Goal: Task Accomplishment & Management: Manage account settings

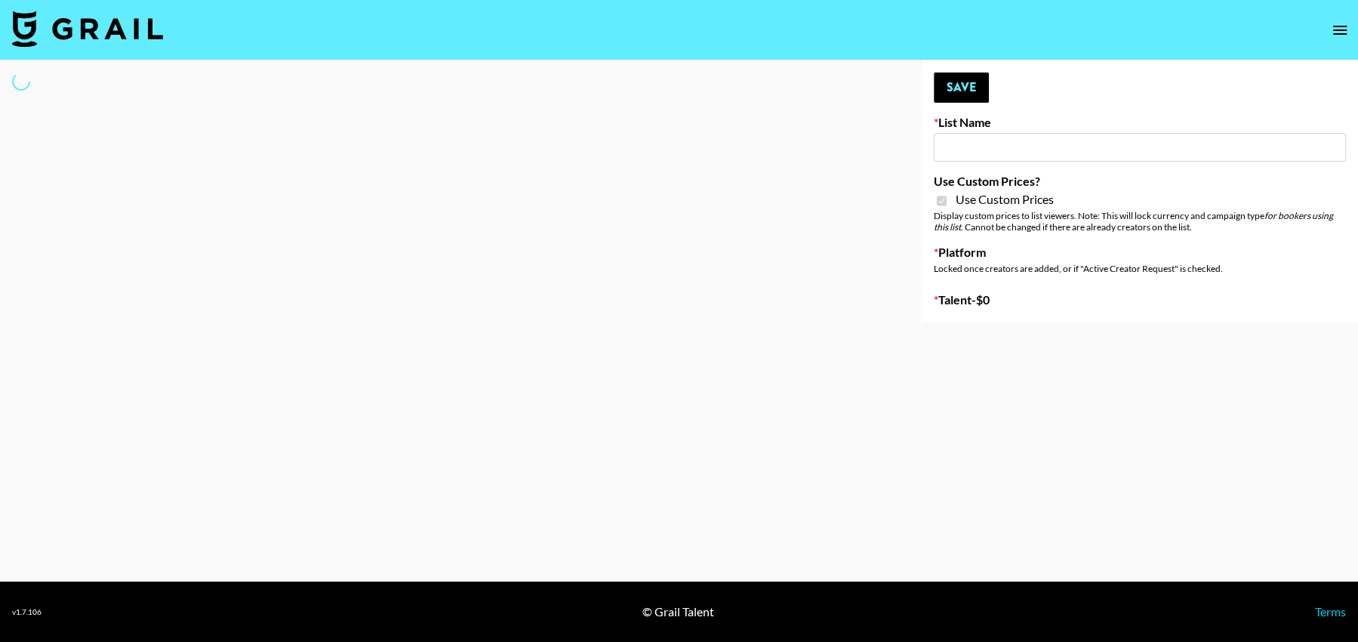
type input "HaruHaru Wonder 15/10"
checkbox input "true"
select select "Brand"
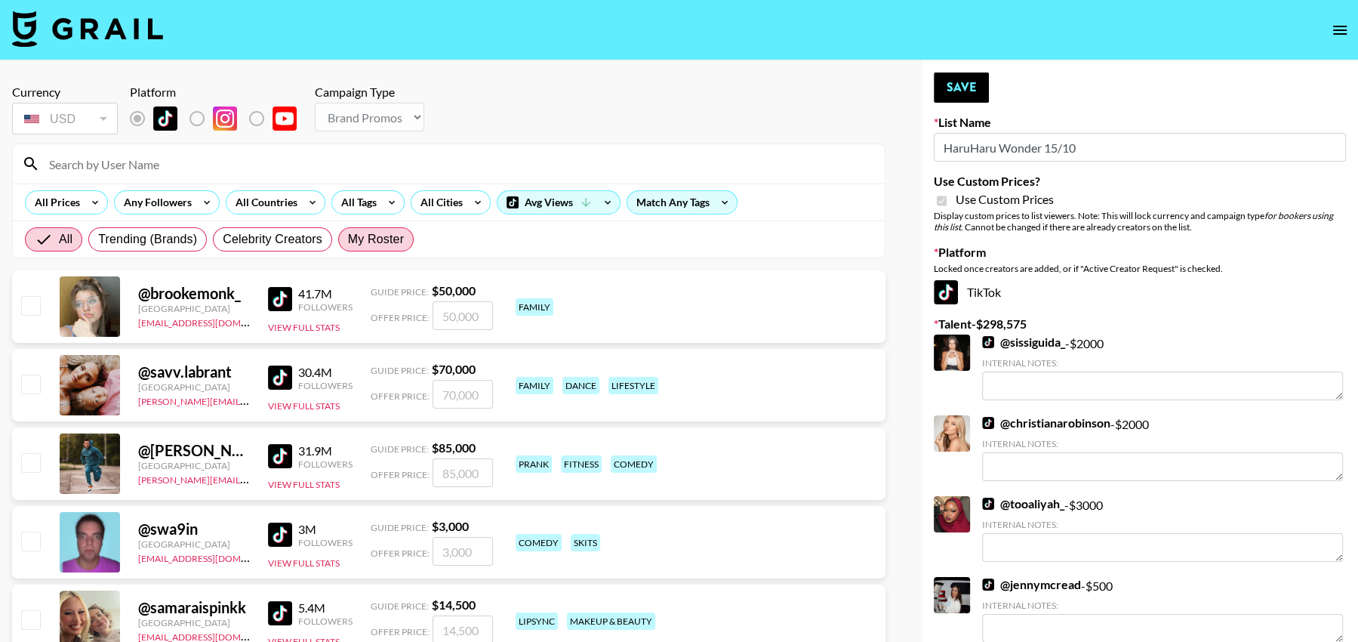
click at [371, 235] on span "My Roster" at bounding box center [376, 239] width 56 height 18
click at [348, 239] on input "My Roster" at bounding box center [348, 239] width 0 height 0
radio input "true"
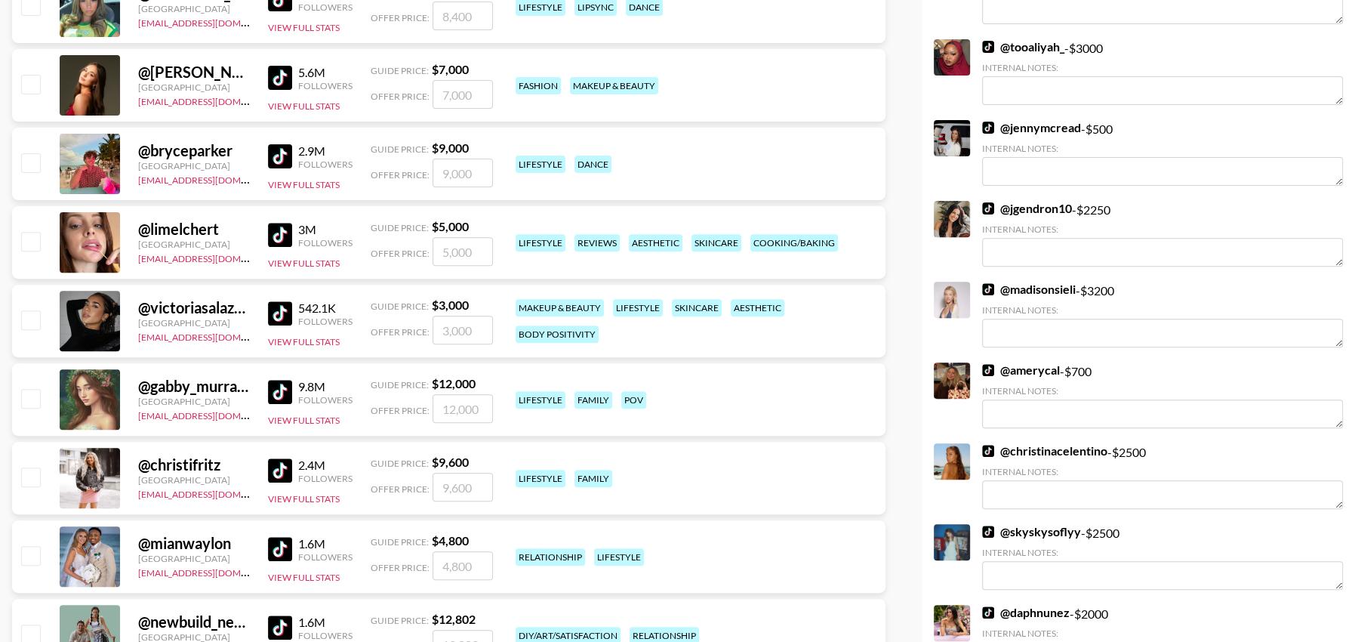
scroll to position [460, 0]
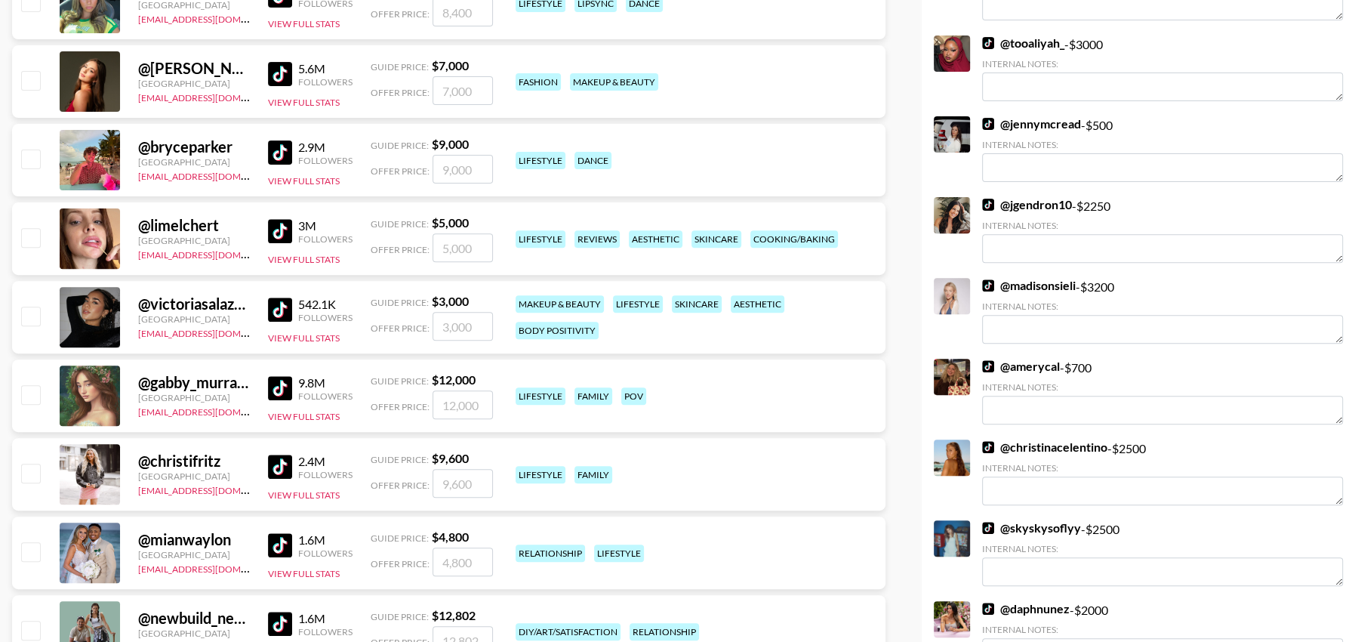
click at [34, 314] on input "checkbox" at bounding box center [30, 315] width 18 height 18
checkbox input "true"
drag, startPoint x: 482, startPoint y: 320, endPoint x: 448, endPoint y: 321, distance: 34.0
click at [448, 321] on input "3000" at bounding box center [462, 326] width 60 height 29
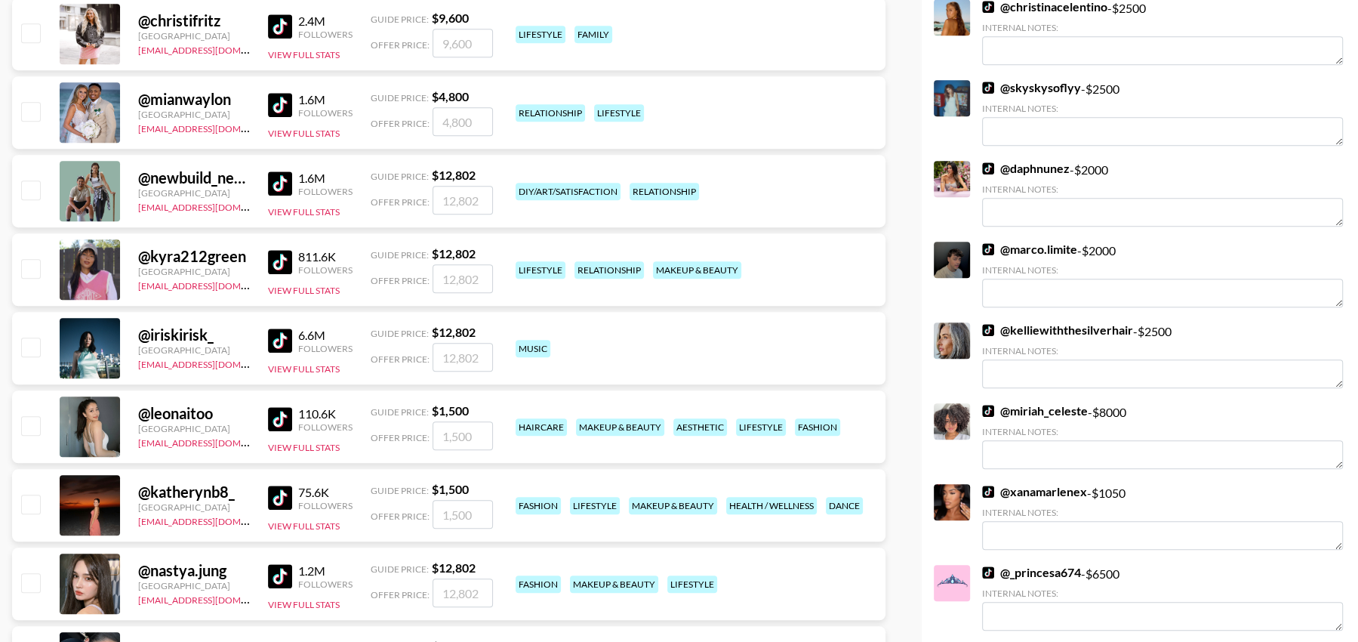
scroll to position [896, 0]
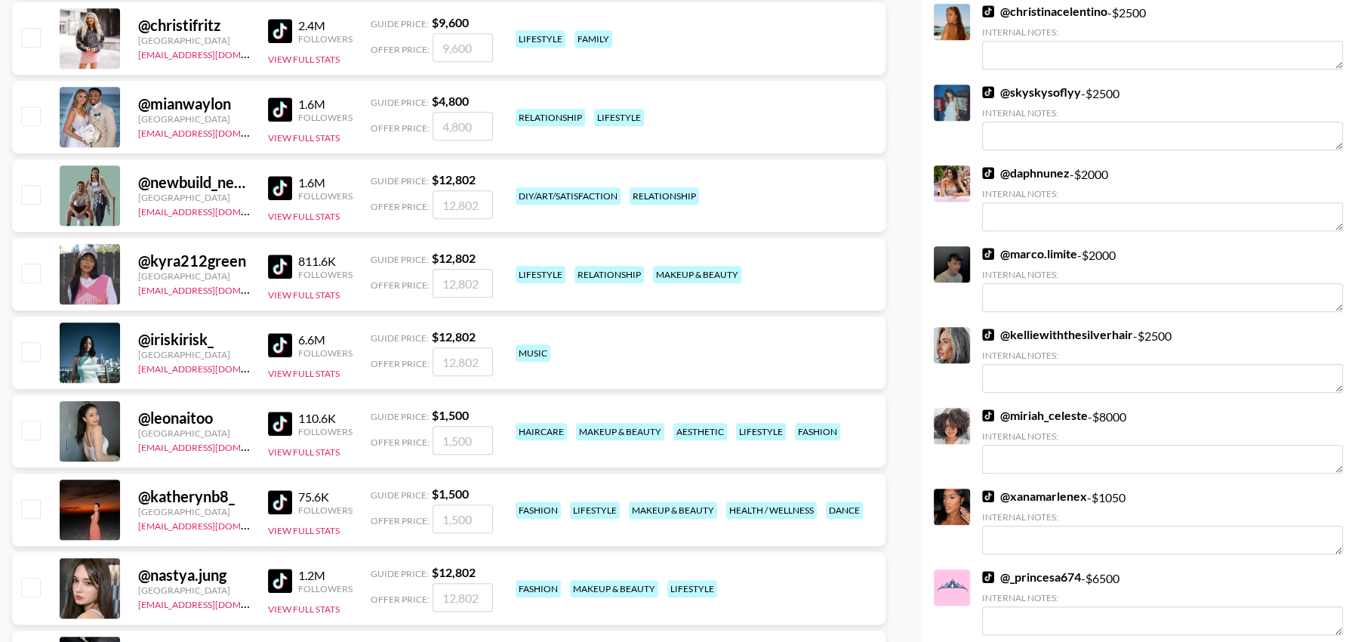
type input "3500"
click at [29, 432] on input "checkbox" at bounding box center [30, 429] width 18 height 18
checkbox input "true"
type input "1500"
click at [28, 508] on input "checkbox" at bounding box center [30, 508] width 18 height 18
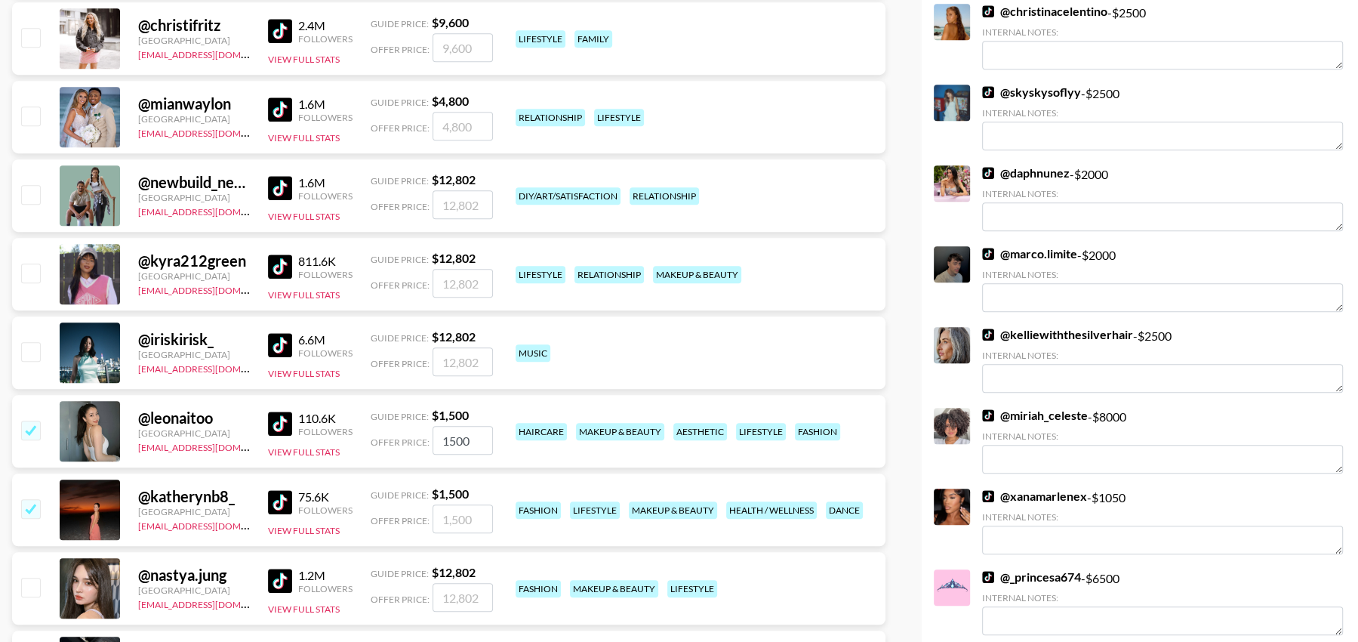
checkbox input "true"
drag, startPoint x: 472, startPoint y: 522, endPoint x: 393, endPoint y: 516, distance: 78.8
click at [393, 516] on div "Offer Price: 1500" at bounding box center [432, 518] width 122 height 29
type input "1000"
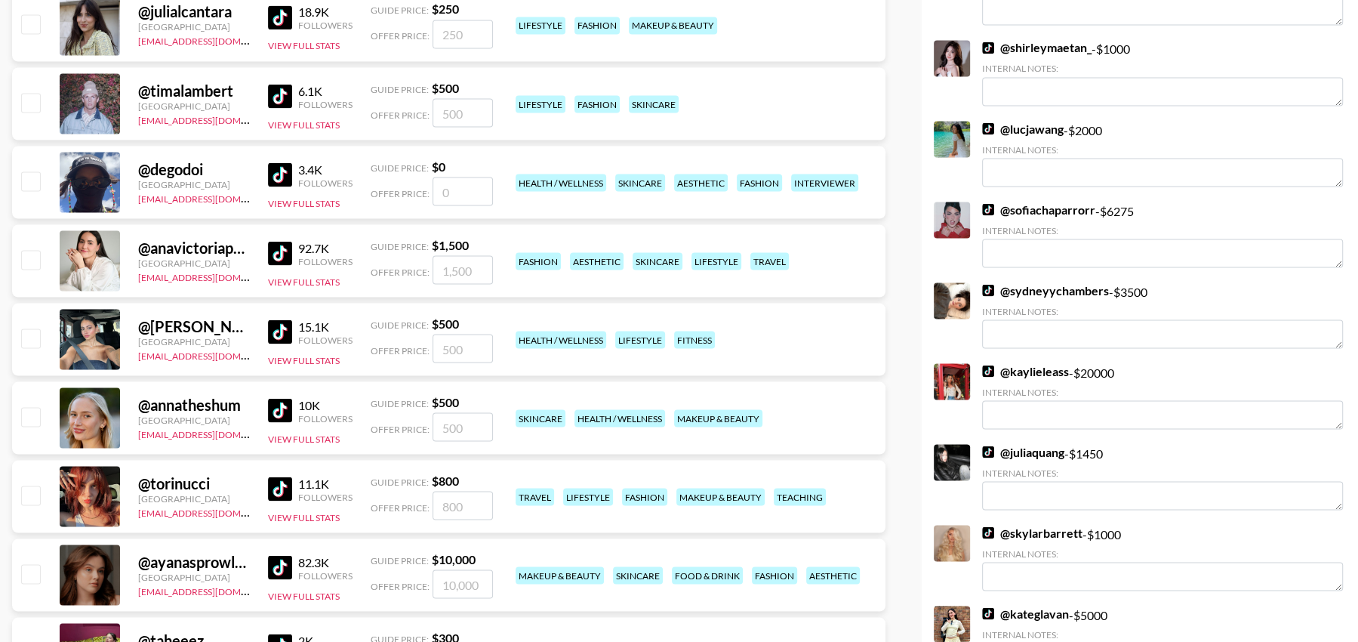
scroll to position [2642, 0]
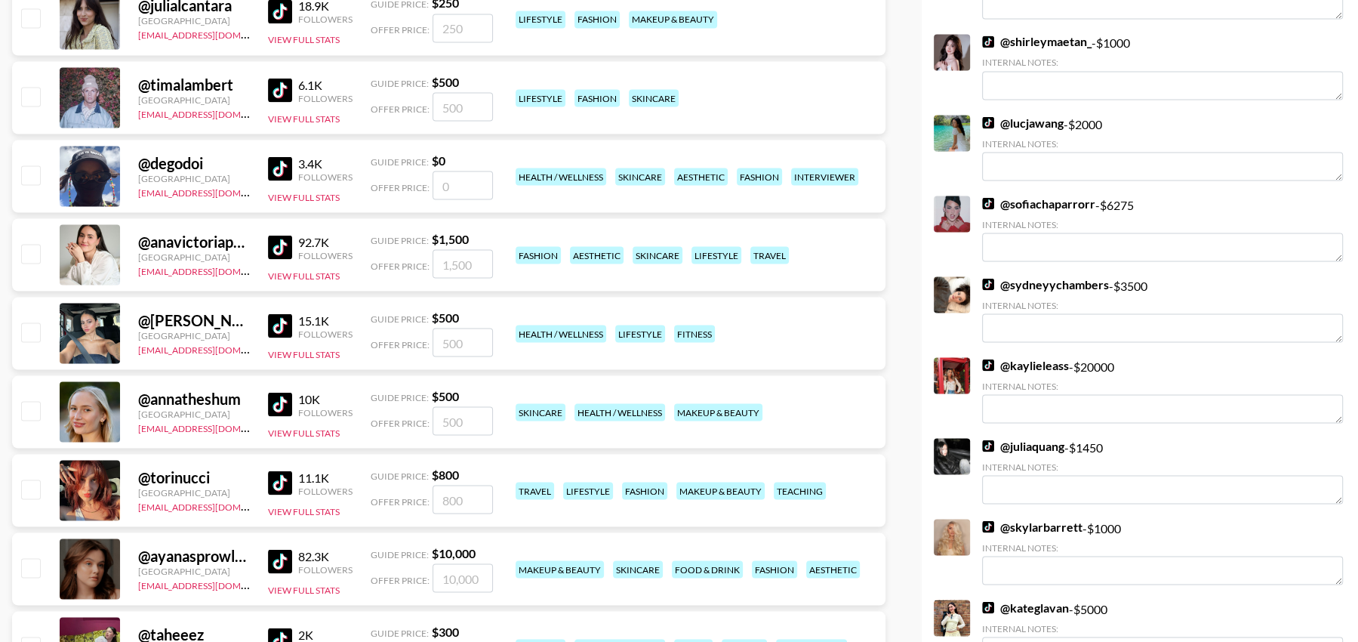
click at [27, 413] on input "checkbox" at bounding box center [30, 410] width 18 height 18
checkbox input "true"
click at [497, 426] on div "@ annatheshum United States thais@grail-talent.com 10K Followers View Full Stat…" at bounding box center [448, 411] width 873 height 72
drag, startPoint x: 486, startPoint y: 414, endPoint x: 402, endPoint y: 411, distance: 83.8
click at [402, 411] on div "Offer Price: 500" at bounding box center [432, 420] width 122 height 29
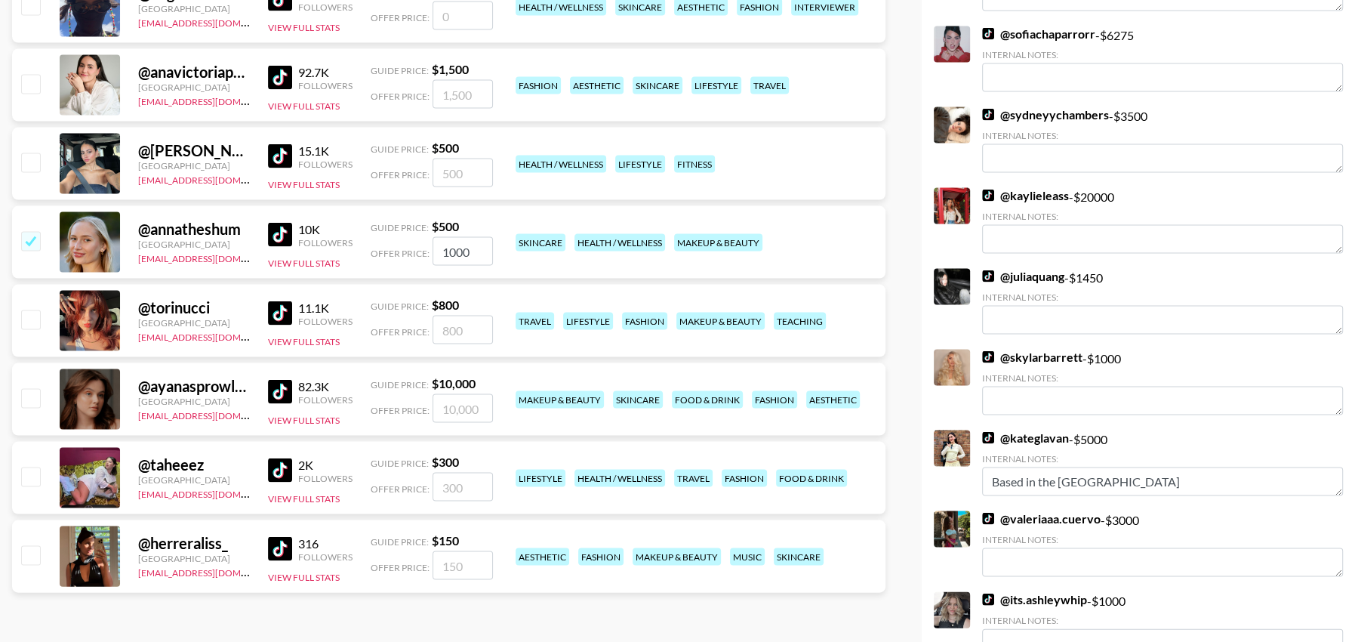
scroll to position [2836, 0]
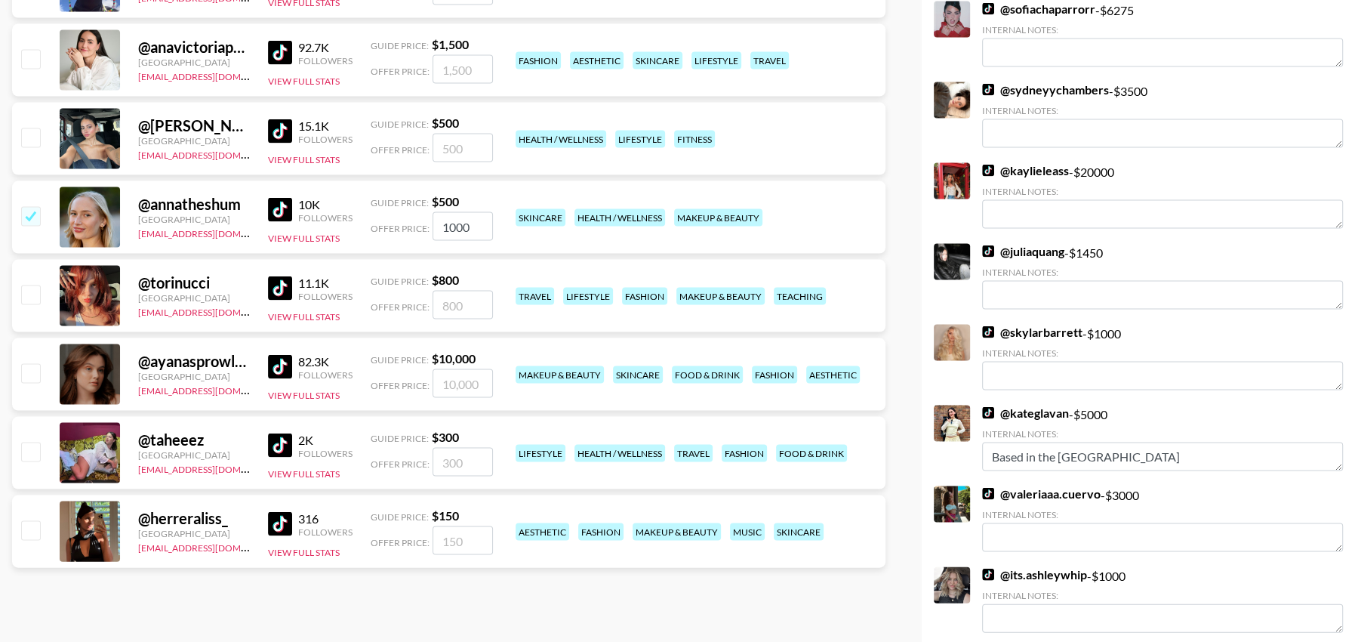
type input "1000"
click at [27, 368] on input "checkbox" at bounding box center [30, 373] width 18 height 18
checkbox input "true"
type input "10000"
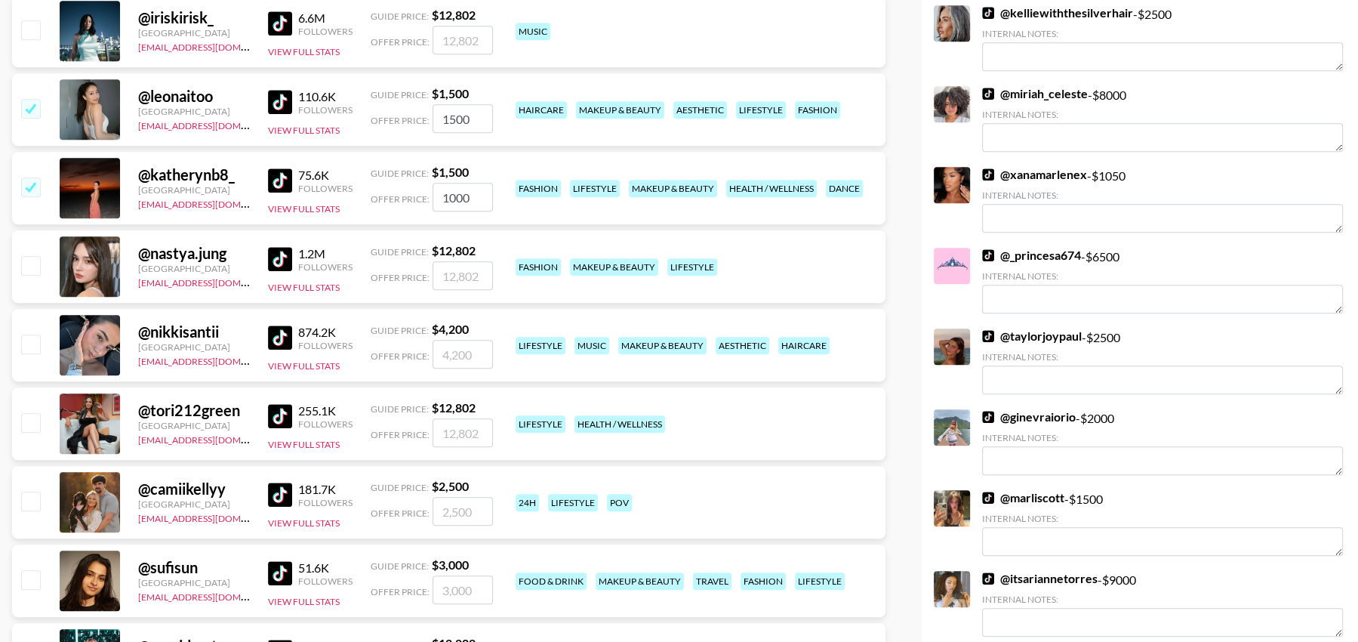
scroll to position [0, 0]
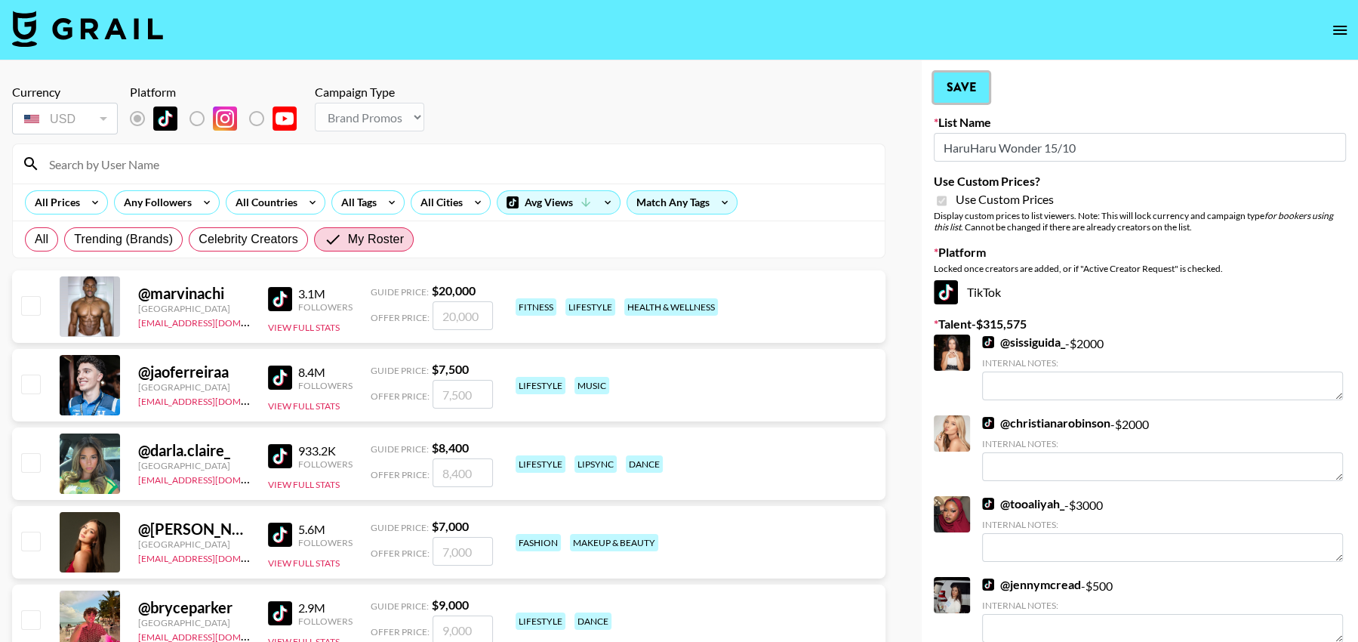
click at [967, 90] on button "Save" at bounding box center [961, 87] width 55 height 30
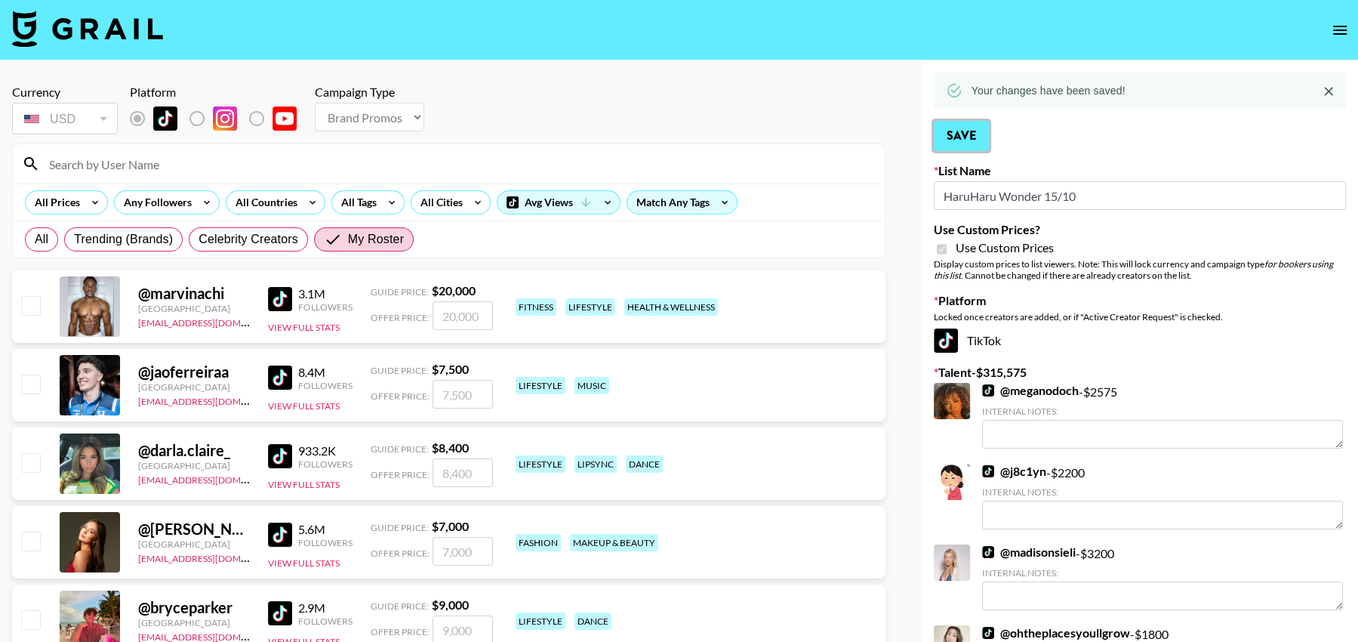
click at [958, 136] on button "Save" at bounding box center [961, 136] width 55 height 30
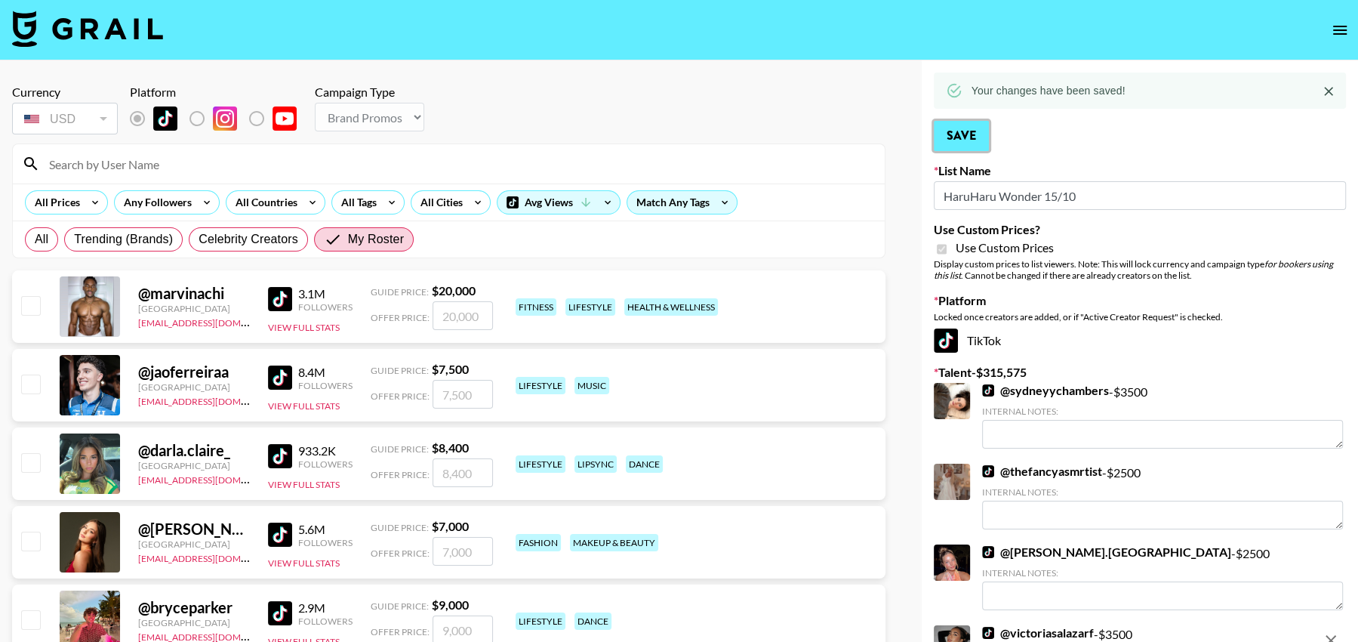
click at [956, 134] on button "Save" at bounding box center [961, 136] width 55 height 30
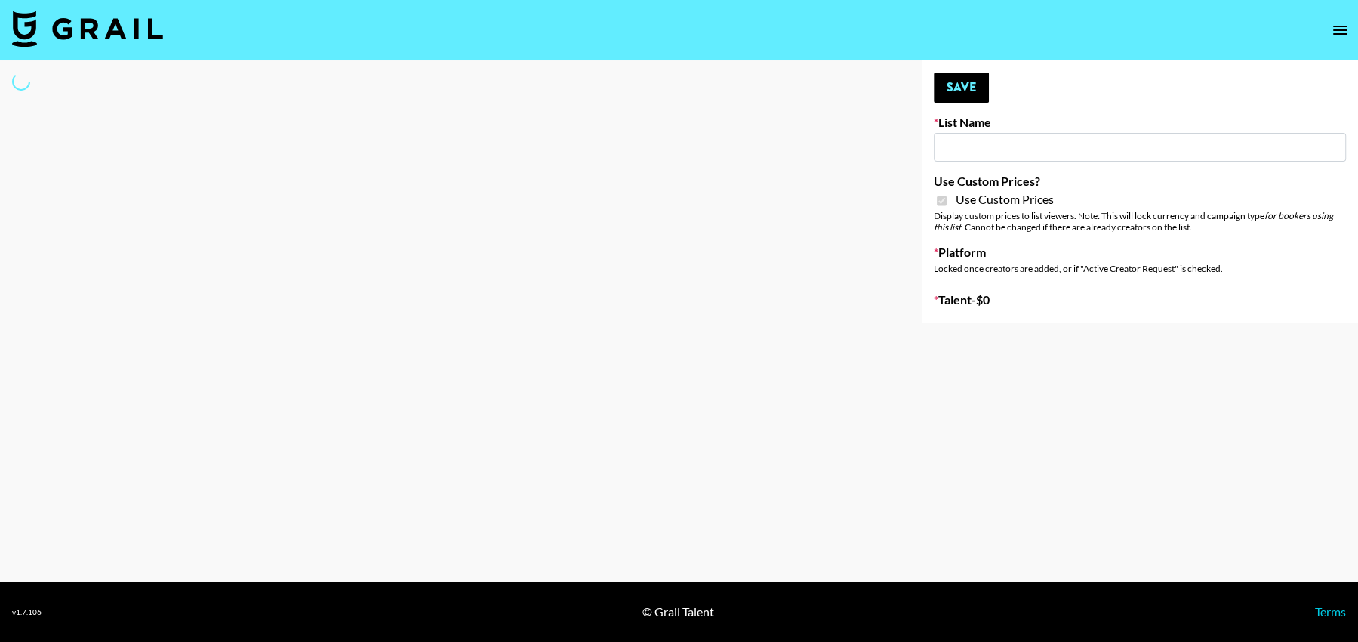
type input "Walmart Fashion"
checkbox input "true"
select select "Brand"
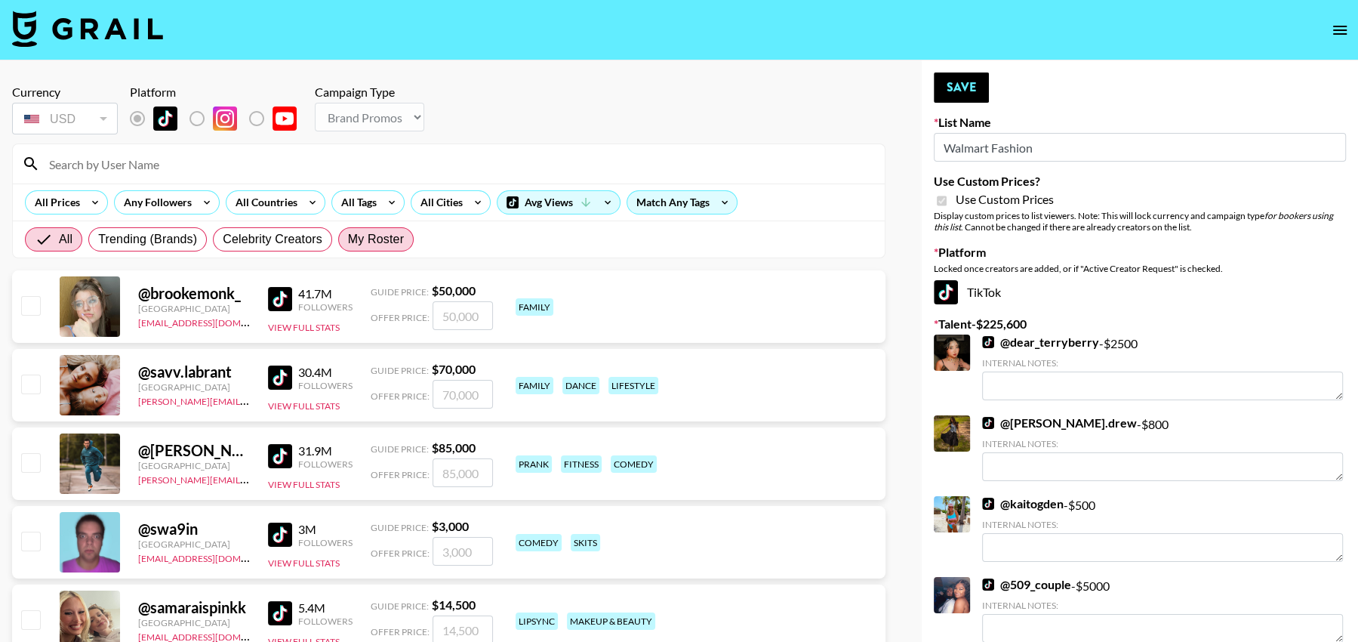
click at [386, 243] on span "My Roster" at bounding box center [376, 239] width 56 height 18
click at [348, 239] on input "My Roster" at bounding box center [348, 239] width 0 height 0
radio input "true"
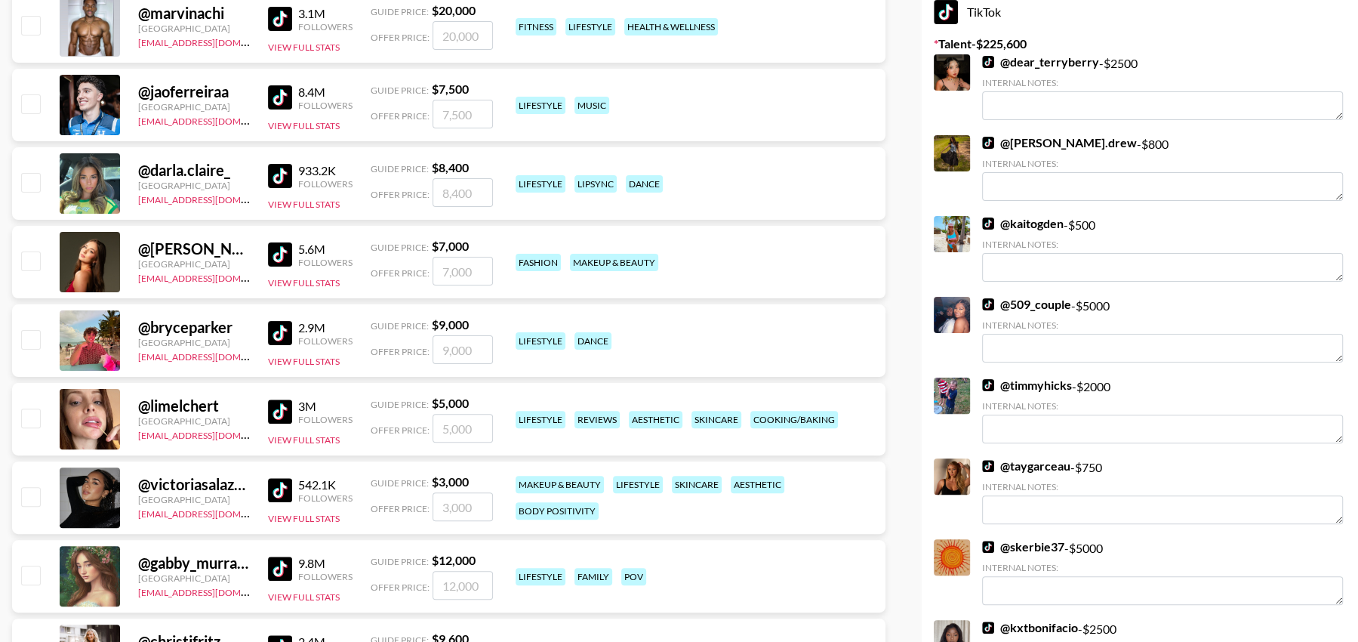
scroll to position [337, 0]
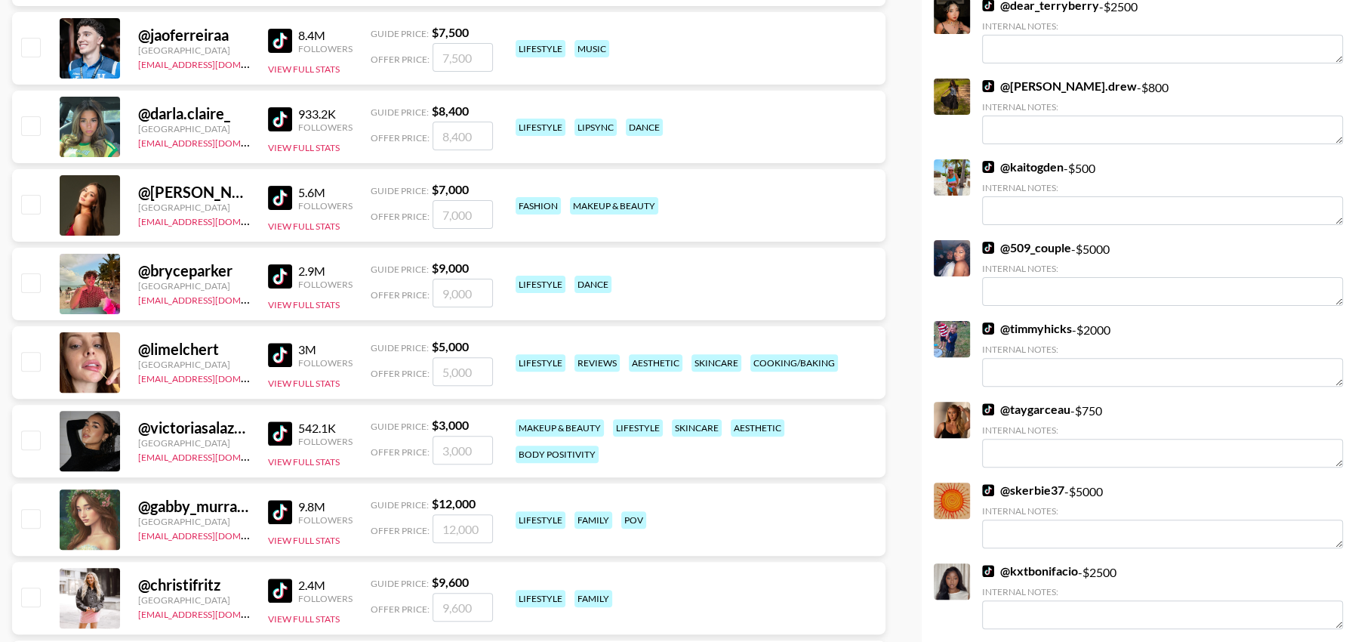
click at [30, 442] on input "checkbox" at bounding box center [30, 439] width 18 height 18
checkbox input "true"
type input "3000"
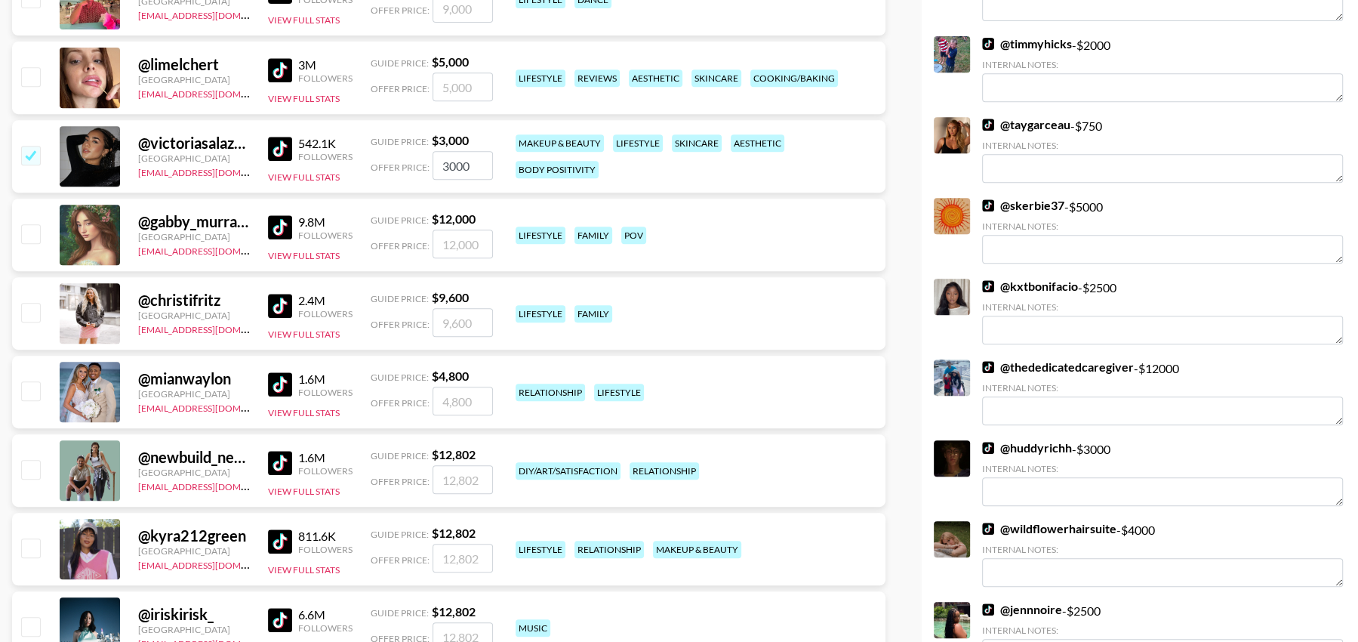
scroll to position [0, 0]
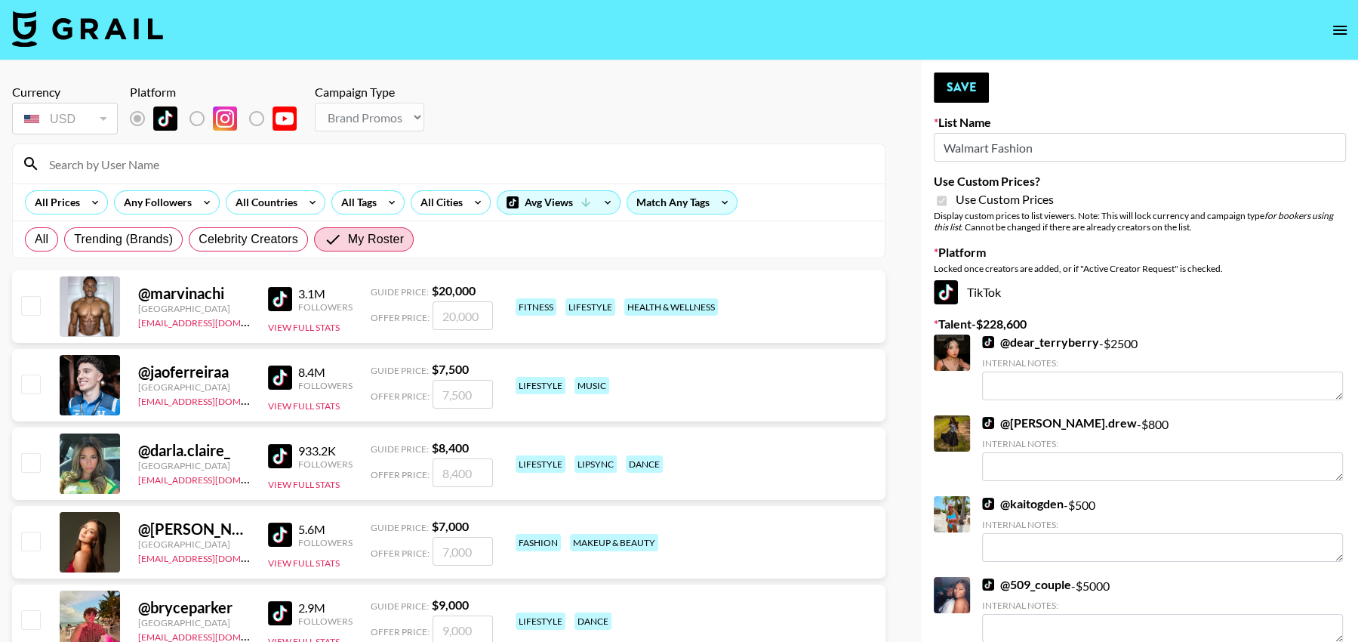
click at [31, 304] on input "checkbox" at bounding box center [30, 305] width 18 height 18
checkbox input "true"
type input "20000"
click at [34, 380] on input "checkbox" at bounding box center [30, 383] width 18 height 18
checkbox input "true"
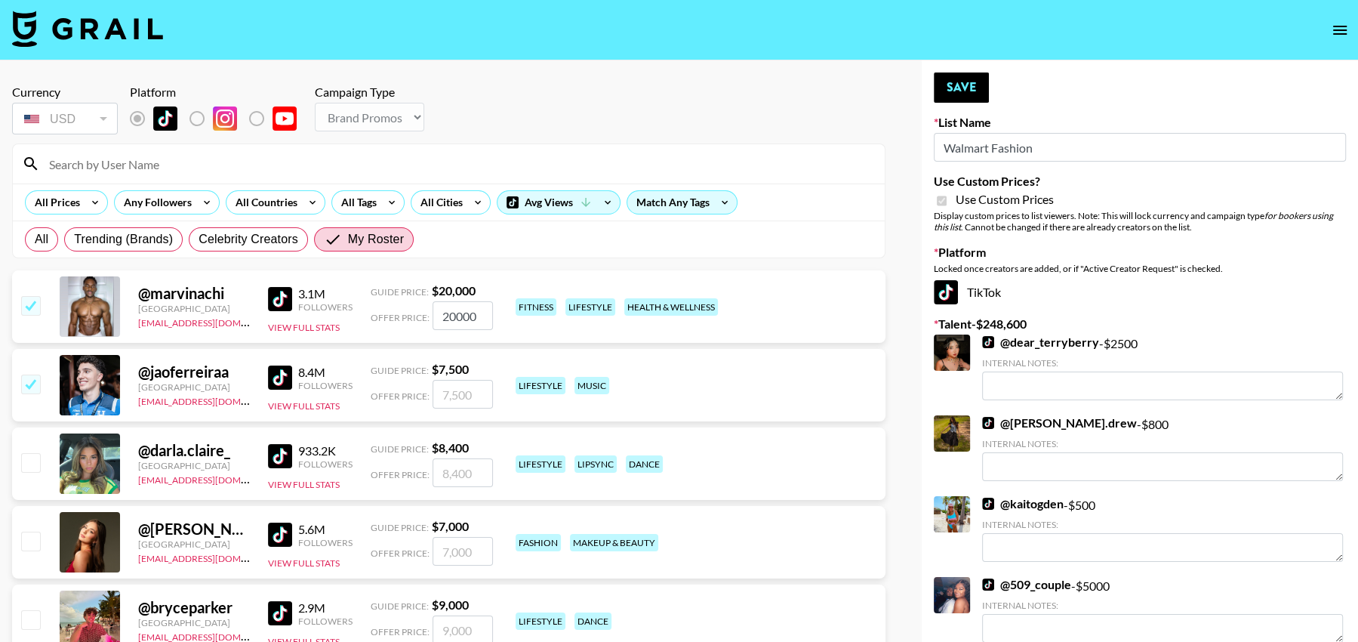
type input "7500"
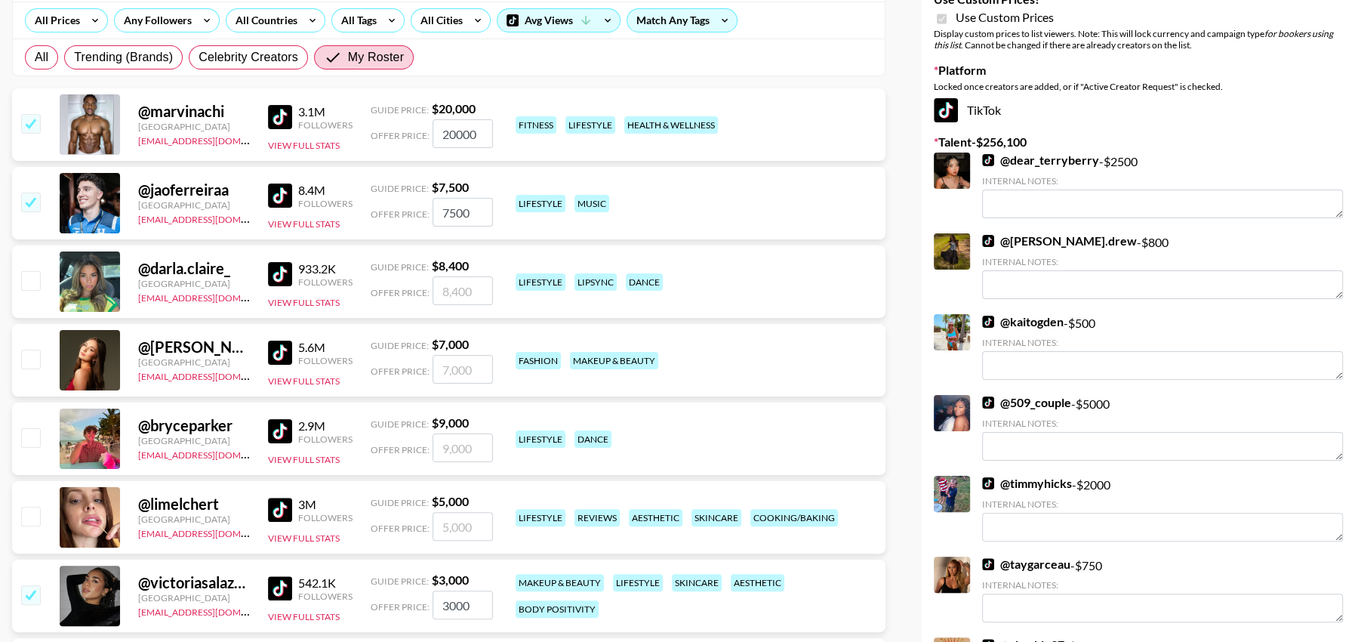
scroll to position [342, 0]
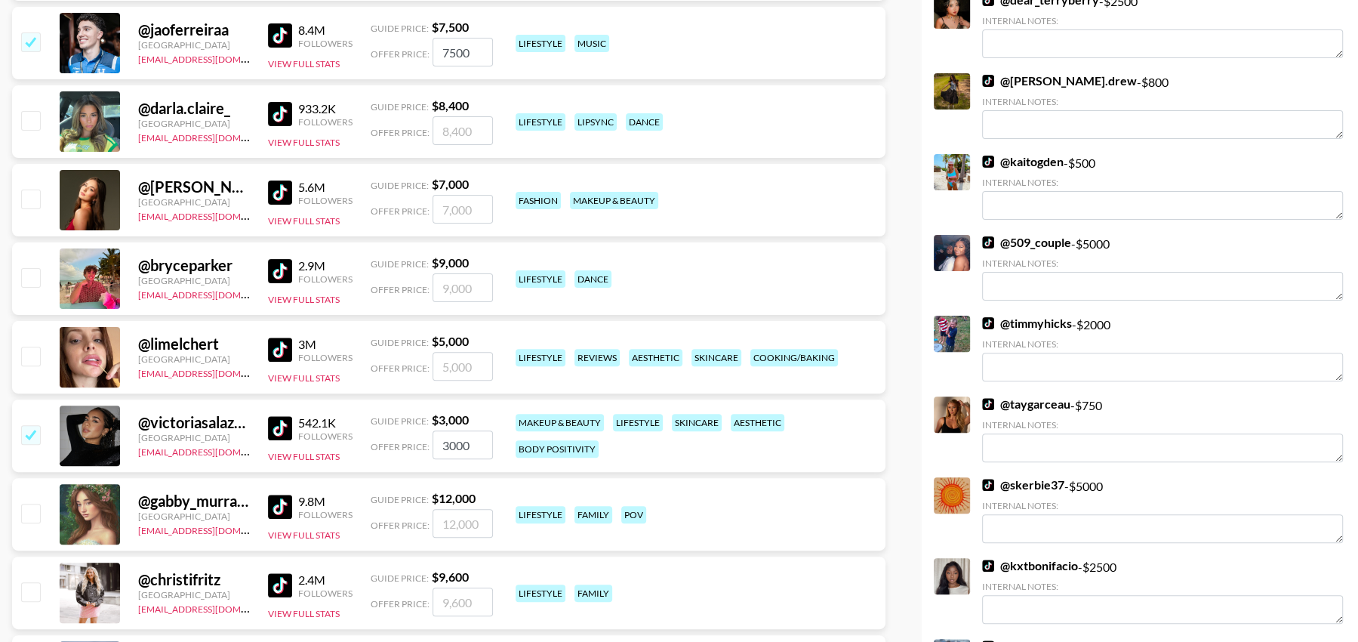
click at [27, 200] on input "checkbox" at bounding box center [30, 198] width 18 height 18
checkbox input "true"
type input "7000"
click at [32, 357] on input "checkbox" at bounding box center [30, 355] width 18 height 18
checkbox input "true"
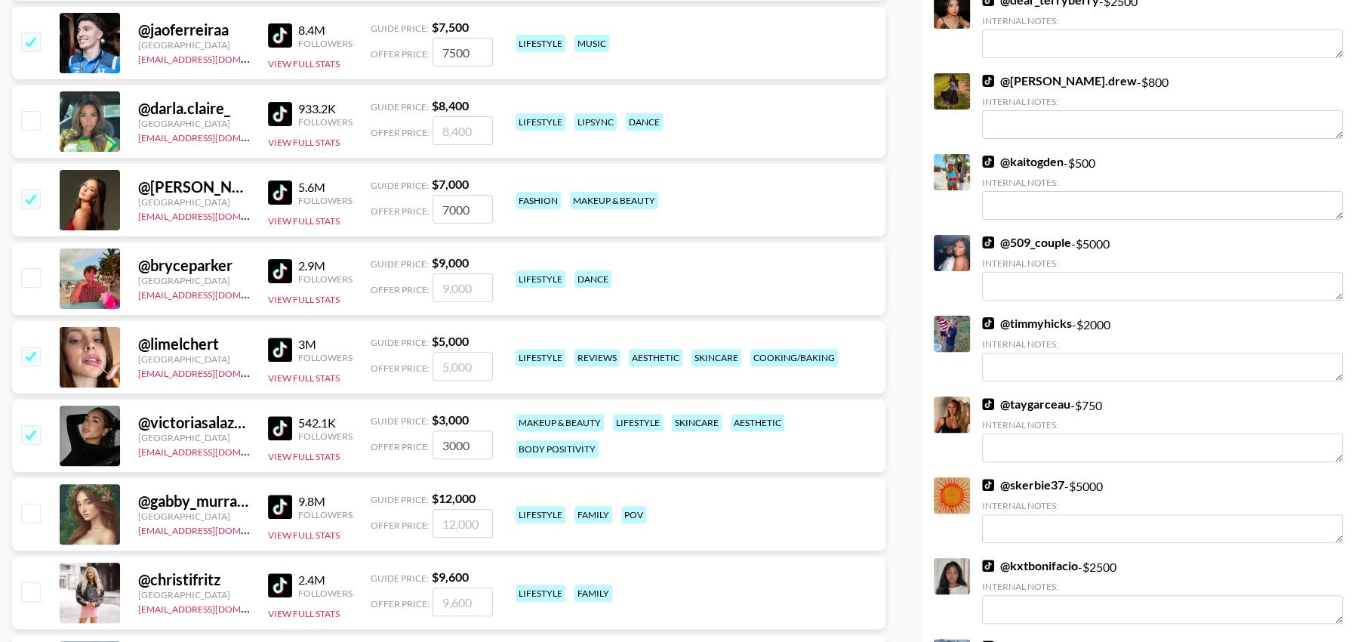
type input "5000"
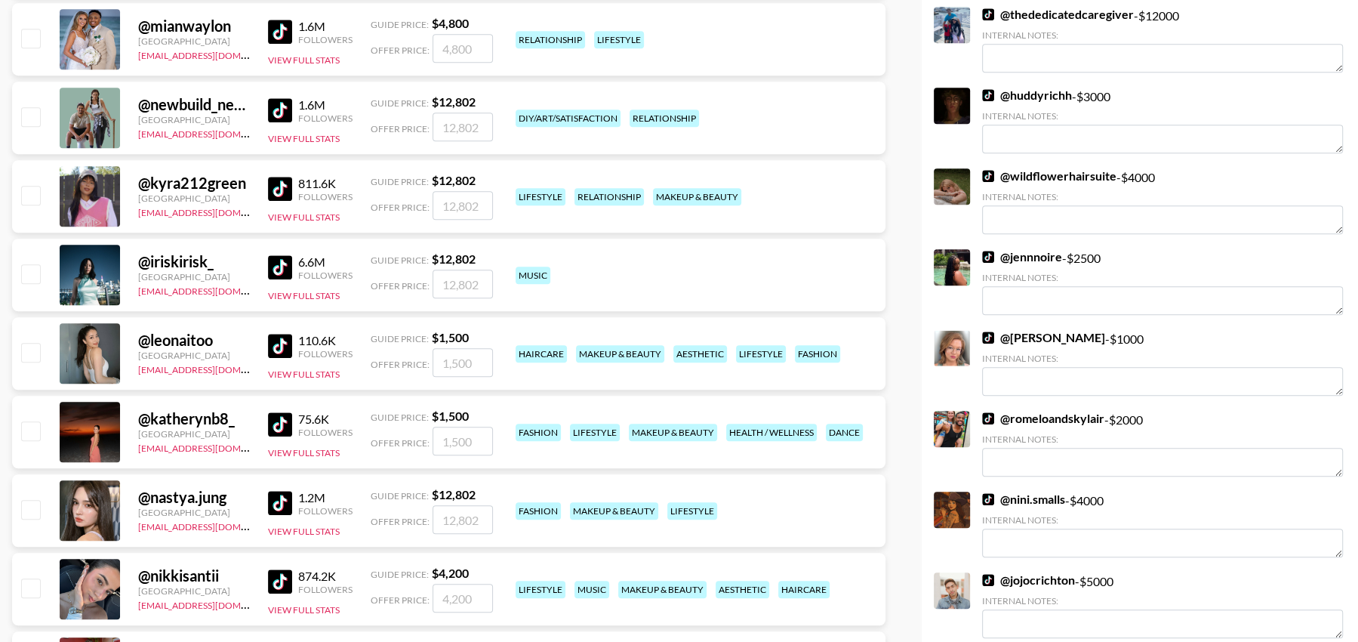
scroll to position [972, 0]
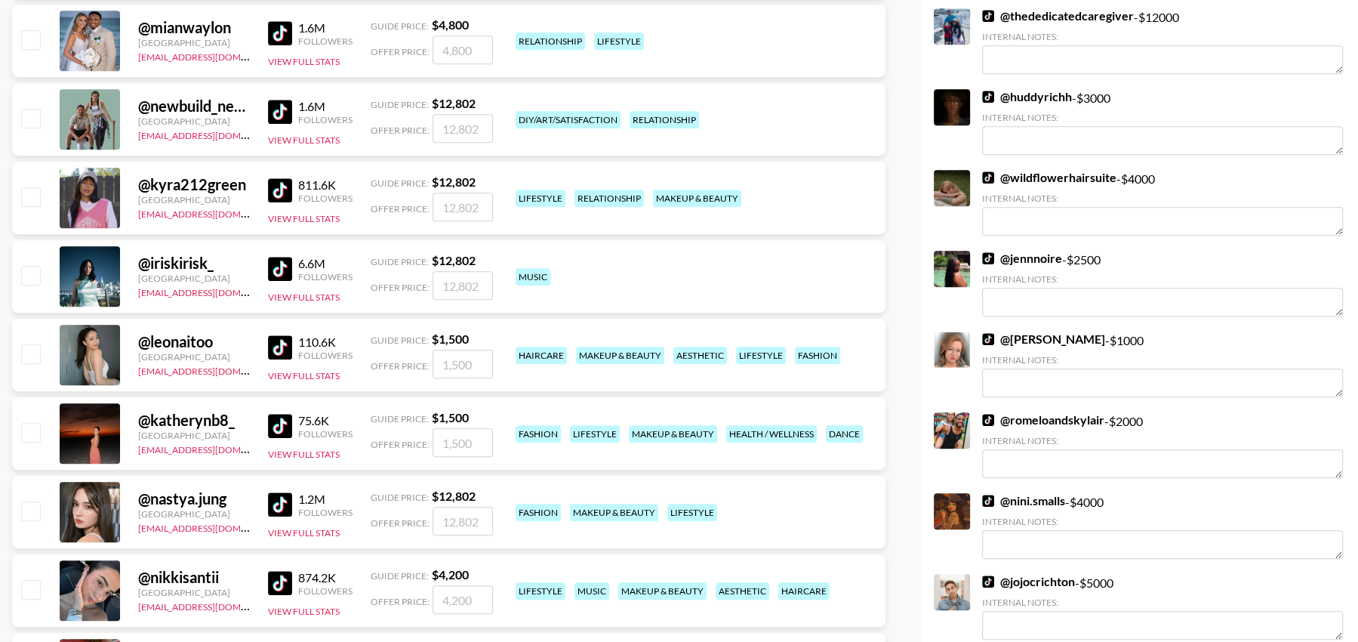
click at [31, 355] on input "checkbox" at bounding box center [30, 353] width 18 height 18
checkbox input "true"
type input "1500"
click at [35, 437] on input "checkbox" at bounding box center [30, 432] width 18 height 18
checkbox input "true"
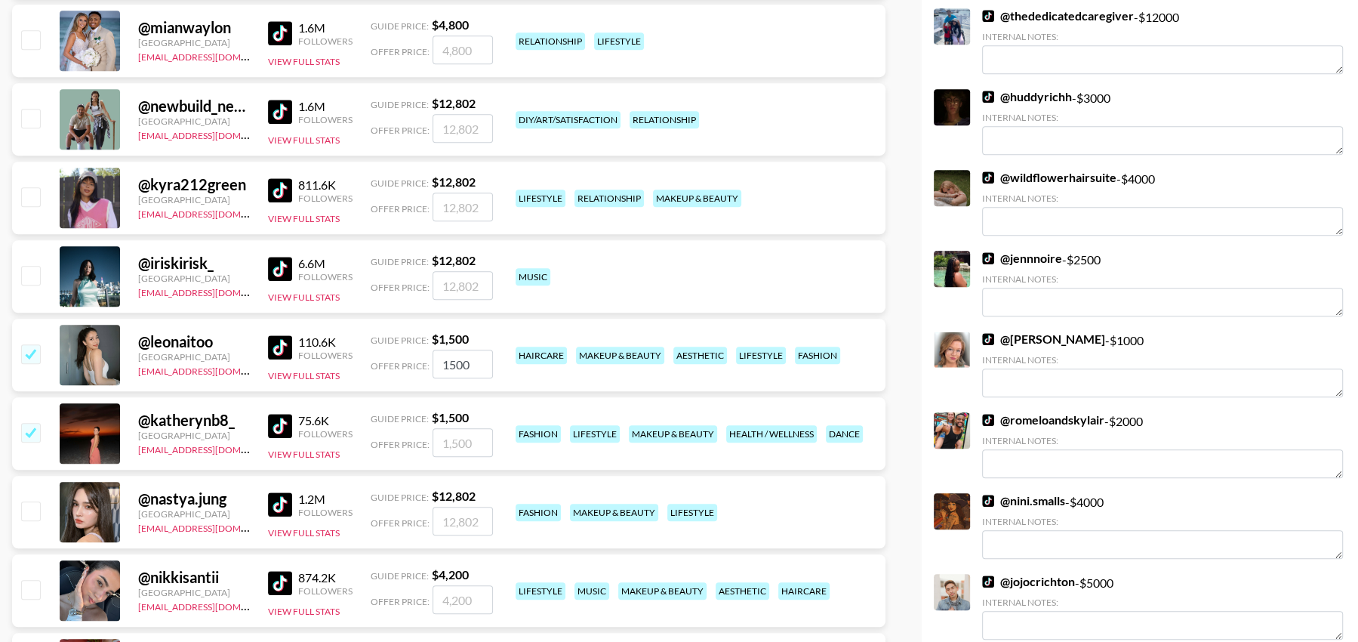
type input "1500"
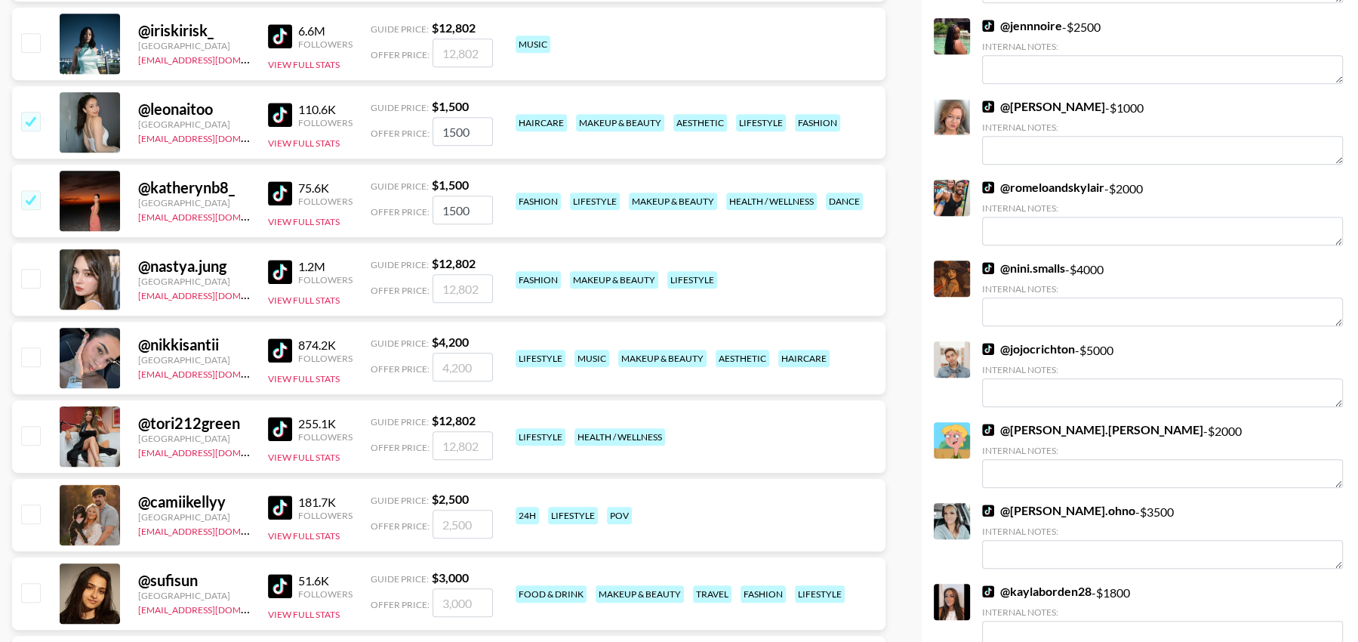
scroll to position [1205, 0]
click at [31, 362] on input "checkbox" at bounding box center [30, 355] width 18 height 18
checkbox input "true"
type input "4200"
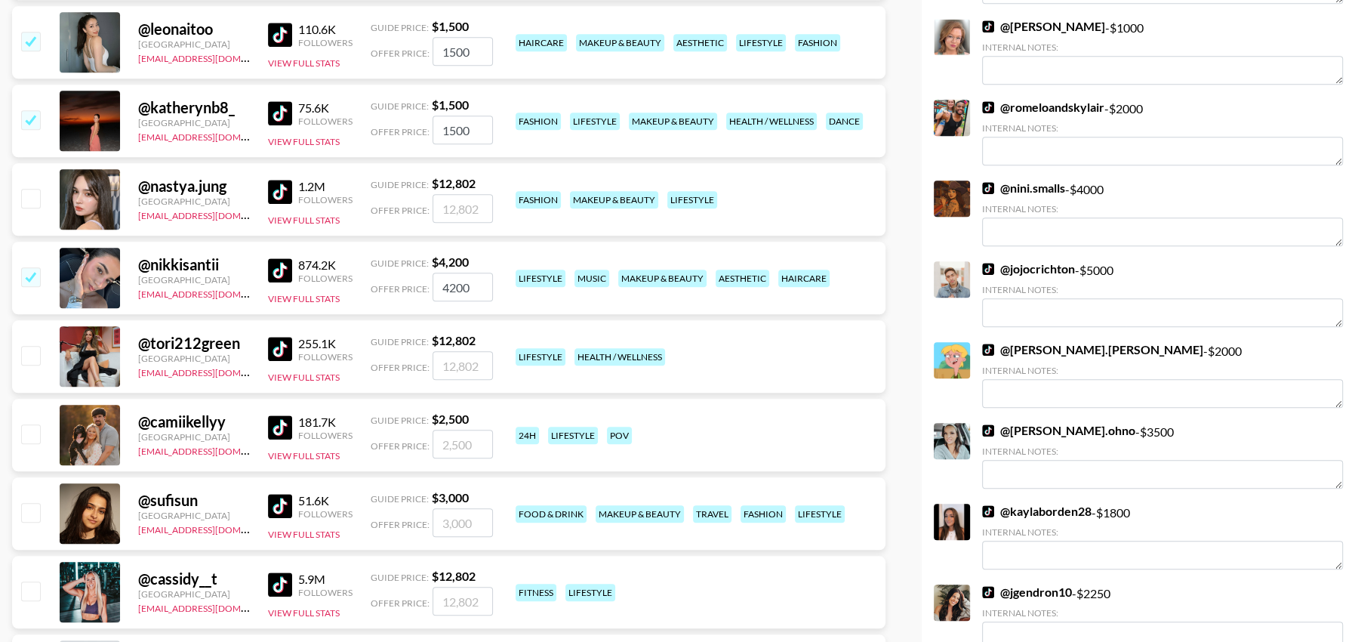
scroll to position [1318, 0]
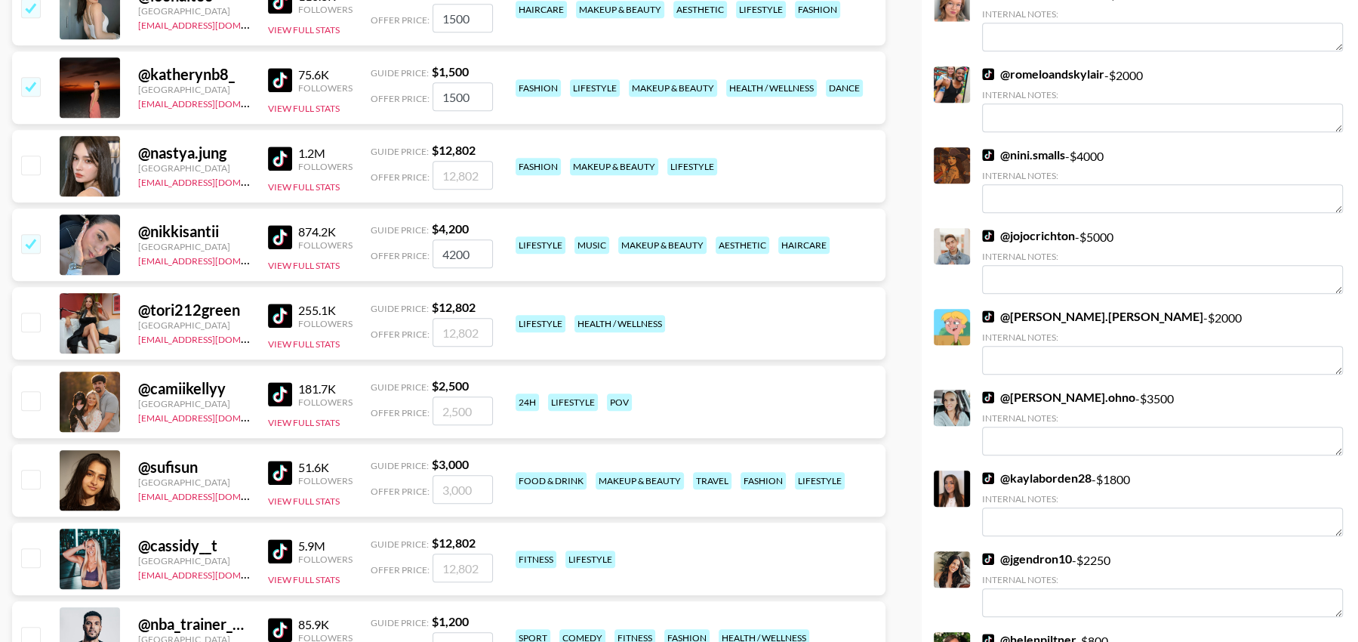
click at [29, 402] on input "checkbox" at bounding box center [30, 400] width 18 height 18
checkbox input "true"
type input "2500"
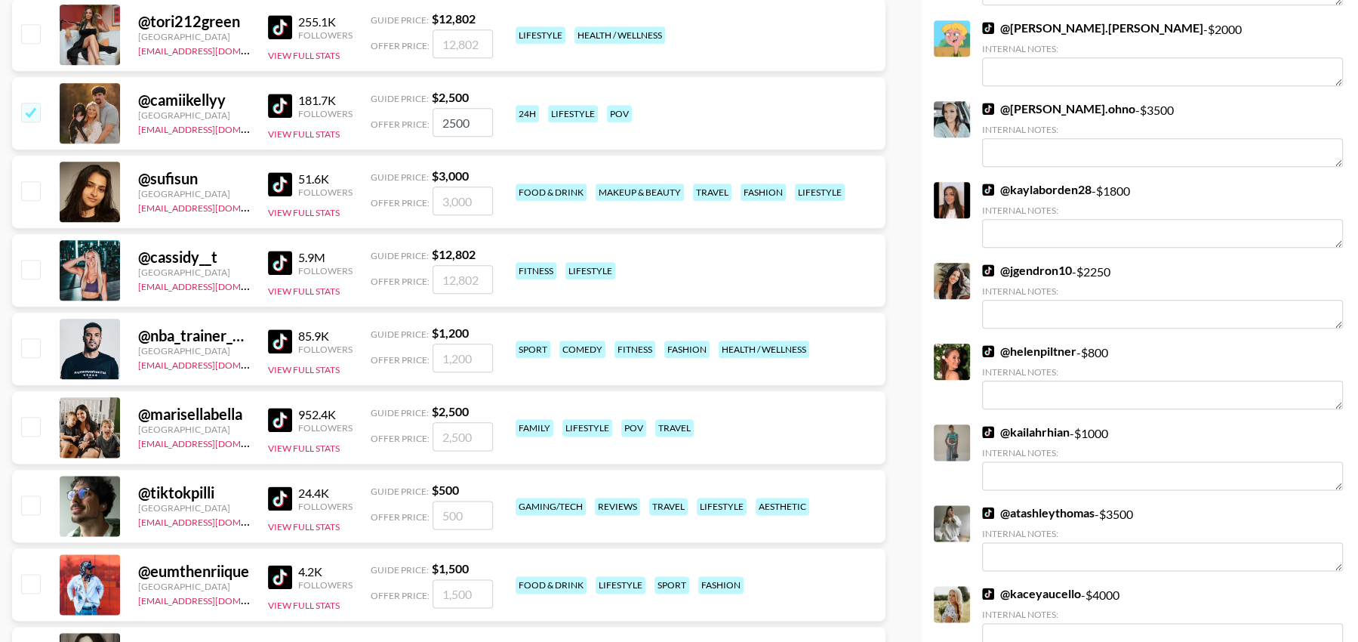
scroll to position [1608, 0]
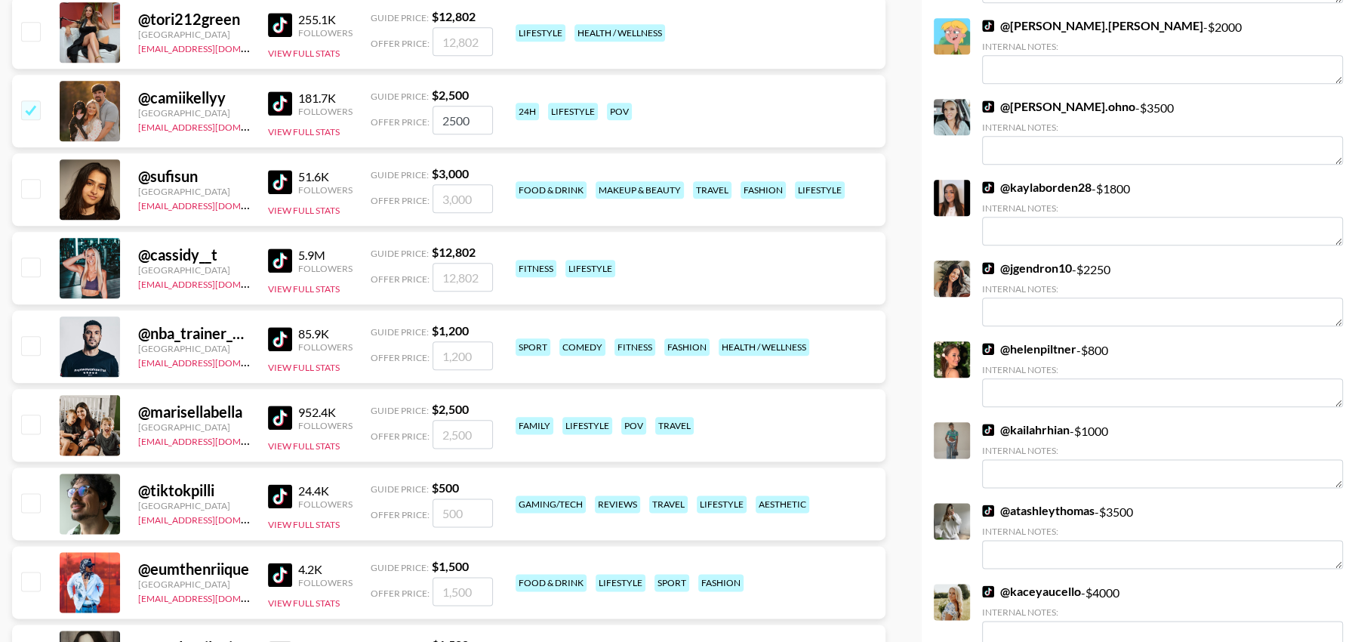
click at [32, 423] on input "checkbox" at bounding box center [30, 423] width 18 height 18
checkbox input "true"
type input "2500"
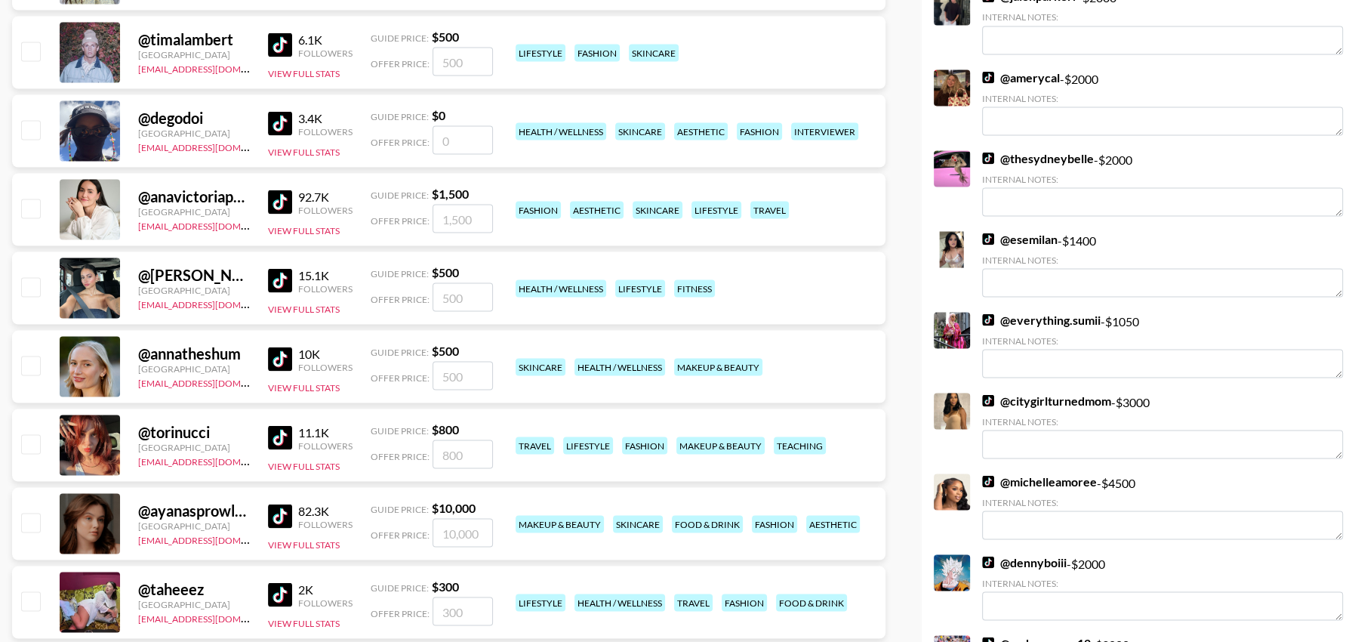
scroll to position [2689, 0]
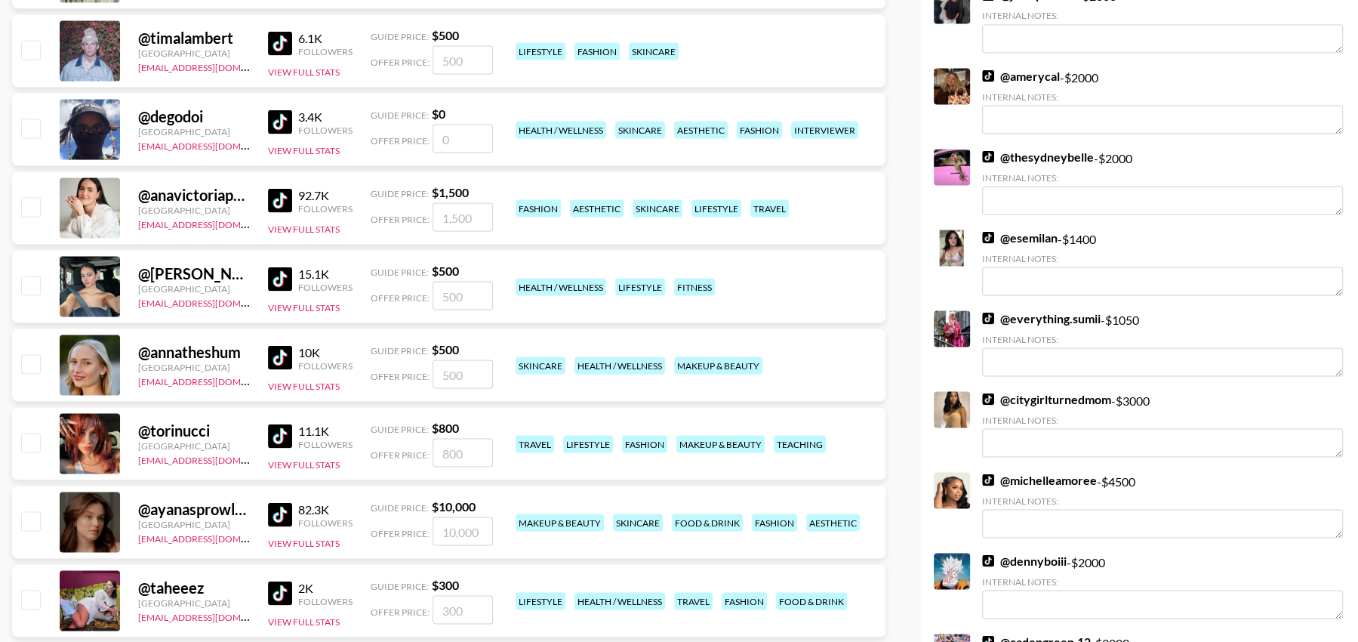
click at [33, 205] on input "checkbox" at bounding box center [30, 206] width 18 height 18
checkbox input "true"
type input "1500"
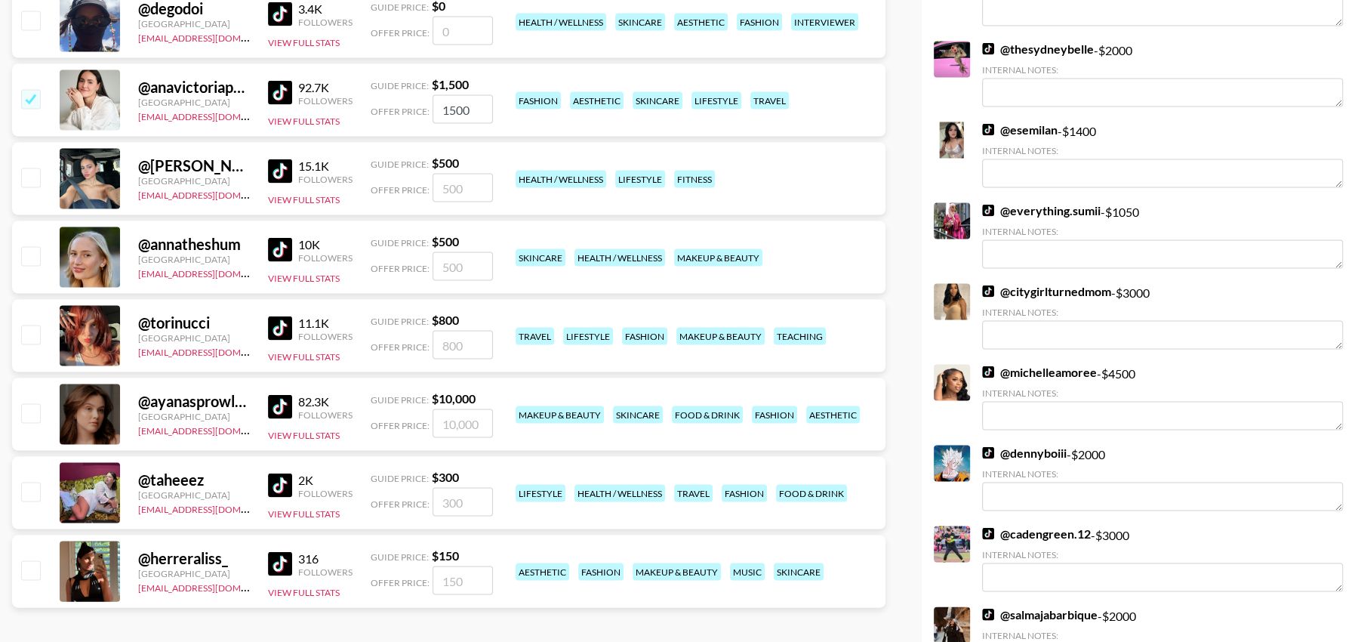
scroll to position [2800, 0]
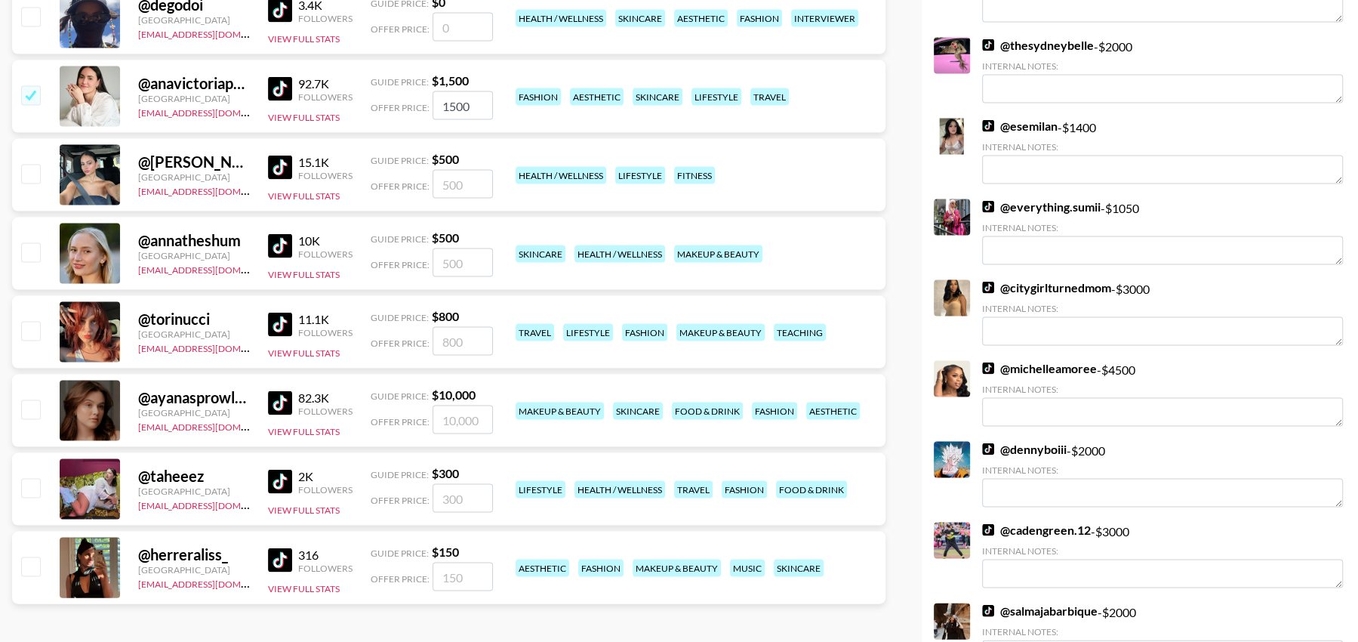
click at [34, 252] on input "checkbox" at bounding box center [30, 252] width 18 height 18
checkbox input "true"
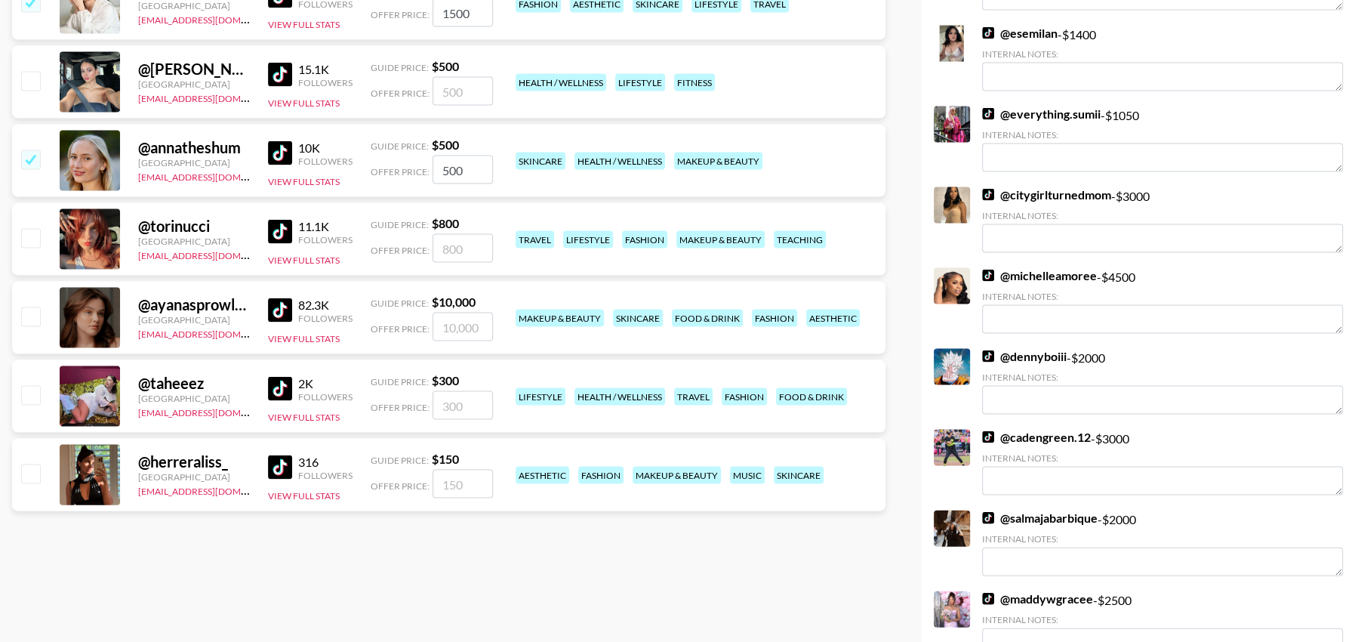
scroll to position [2895, 0]
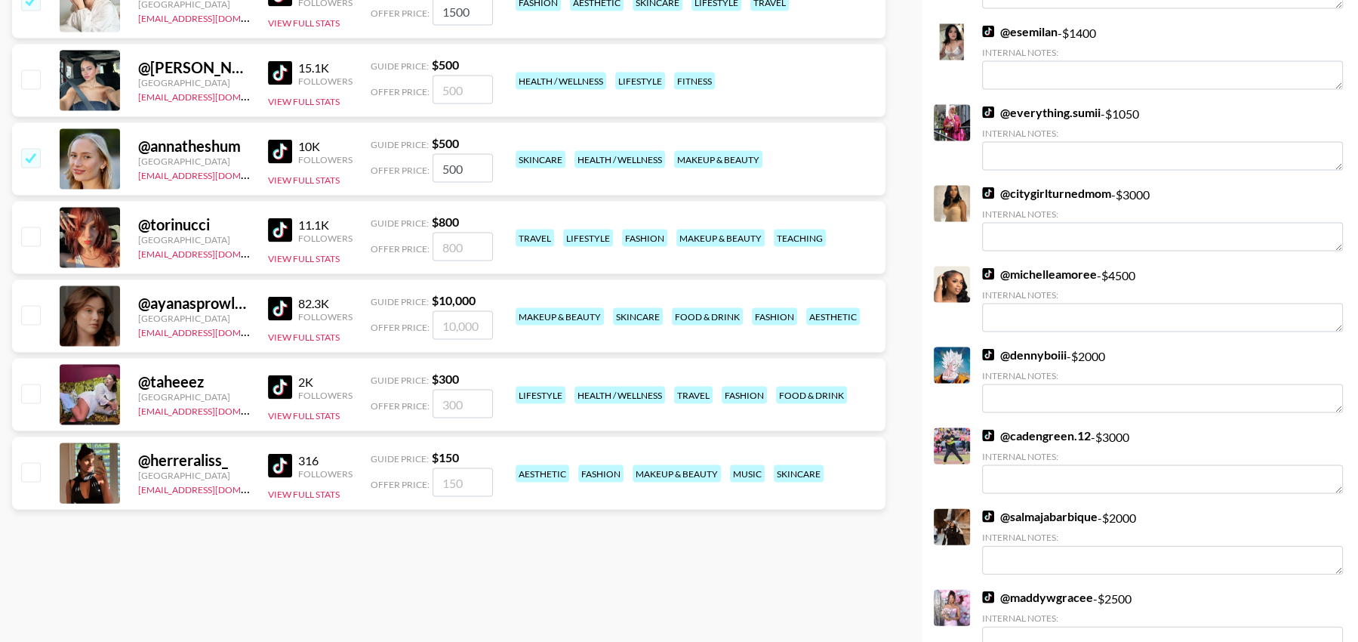
drag, startPoint x: 476, startPoint y: 171, endPoint x: 368, endPoint y: 162, distance: 107.6
click at [368, 162] on div "@ annatheshum United States thais@grail-talent.com 10K Followers View Full Stat…" at bounding box center [448, 159] width 873 height 72
type input "1000"
click at [23, 238] on input "checkbox" at bounding box center [30, 236] width 18 height 18
checkbox input "true"
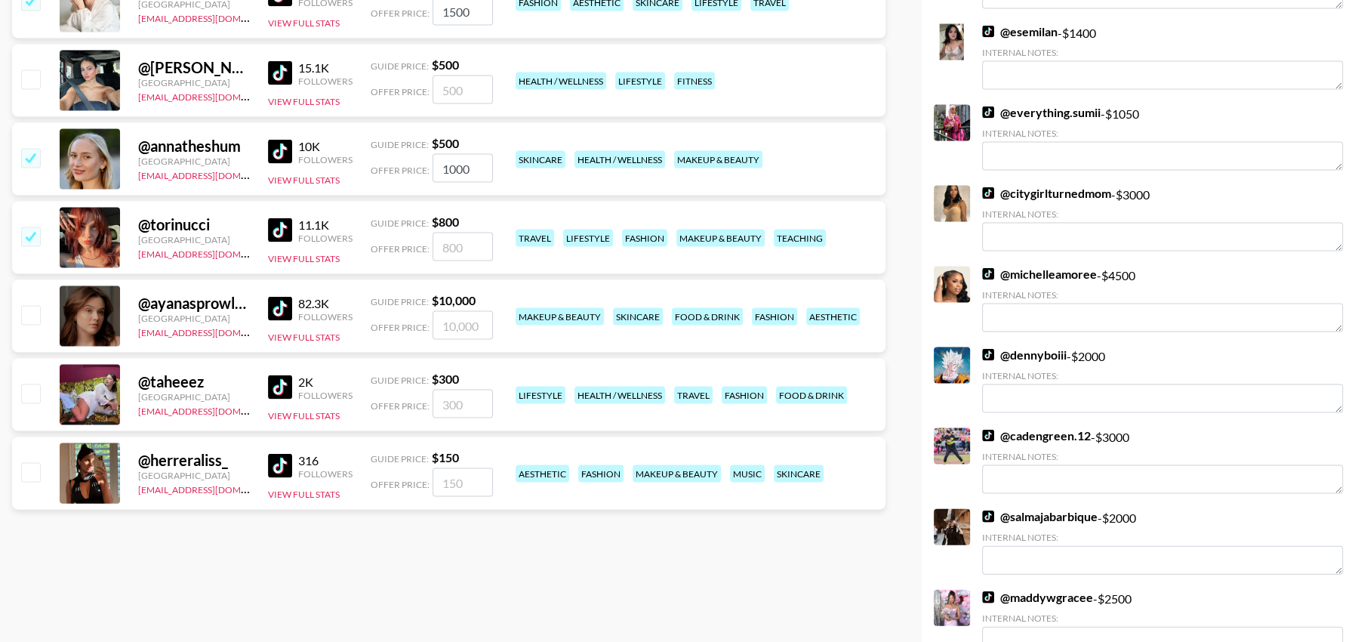
type input "800"
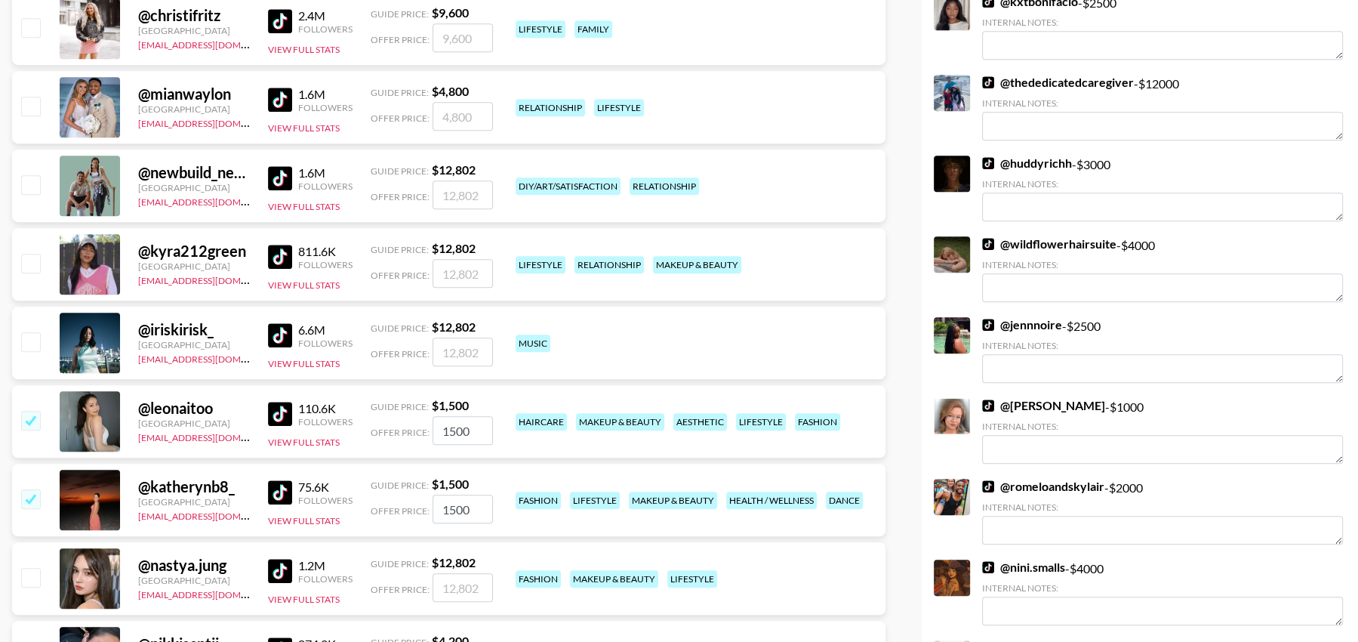
scroll to position [0, 0]
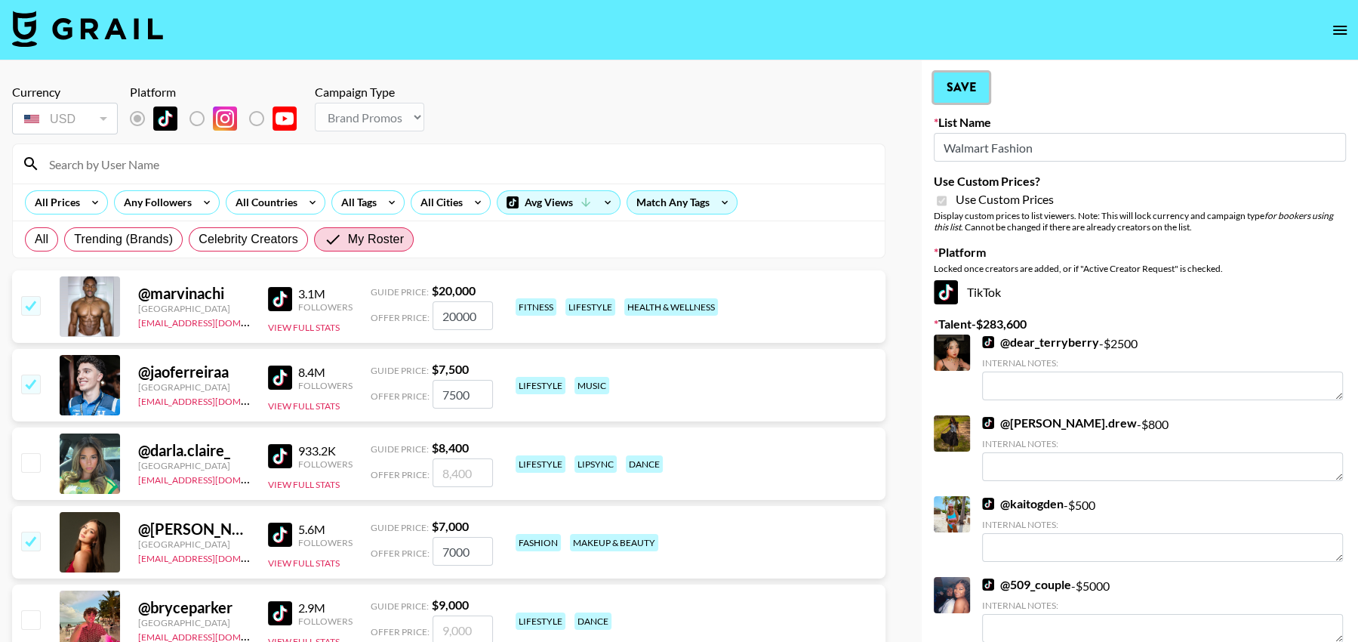
click at [961, 85] on button "Save" at bounding box center [961, 87] width 55 height 30
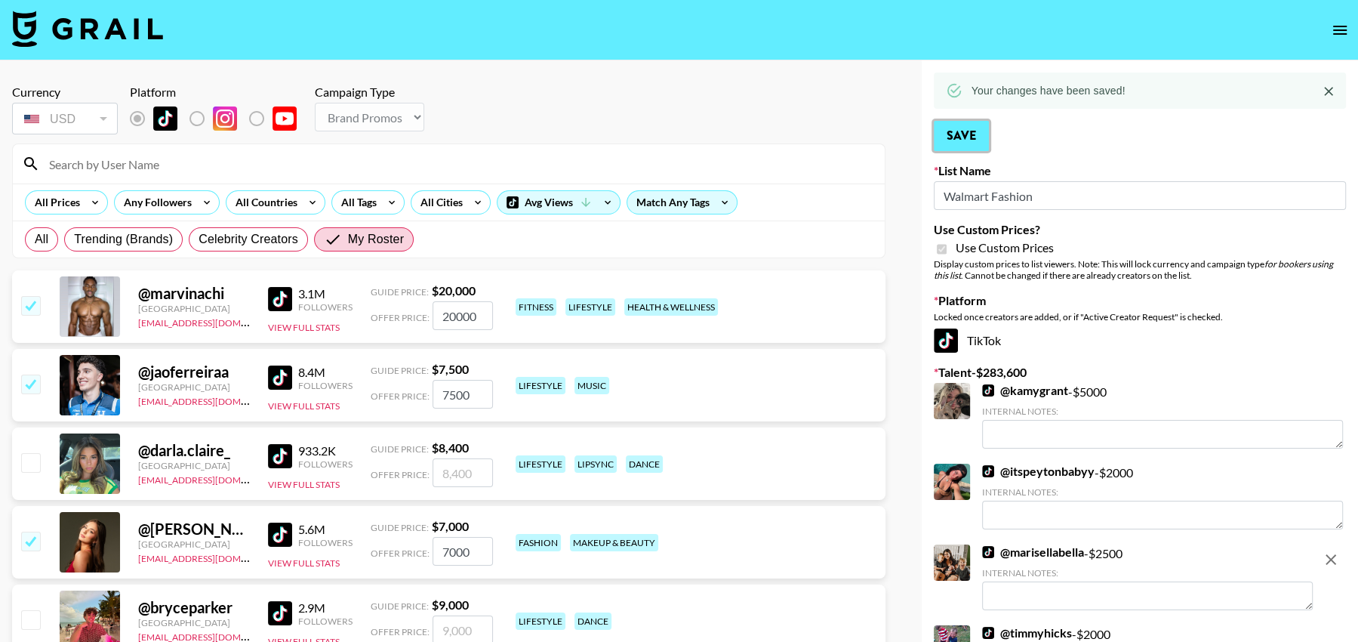
click at [965, 139] on button "Save" at bounding box center [961, 136] width 55 height 30
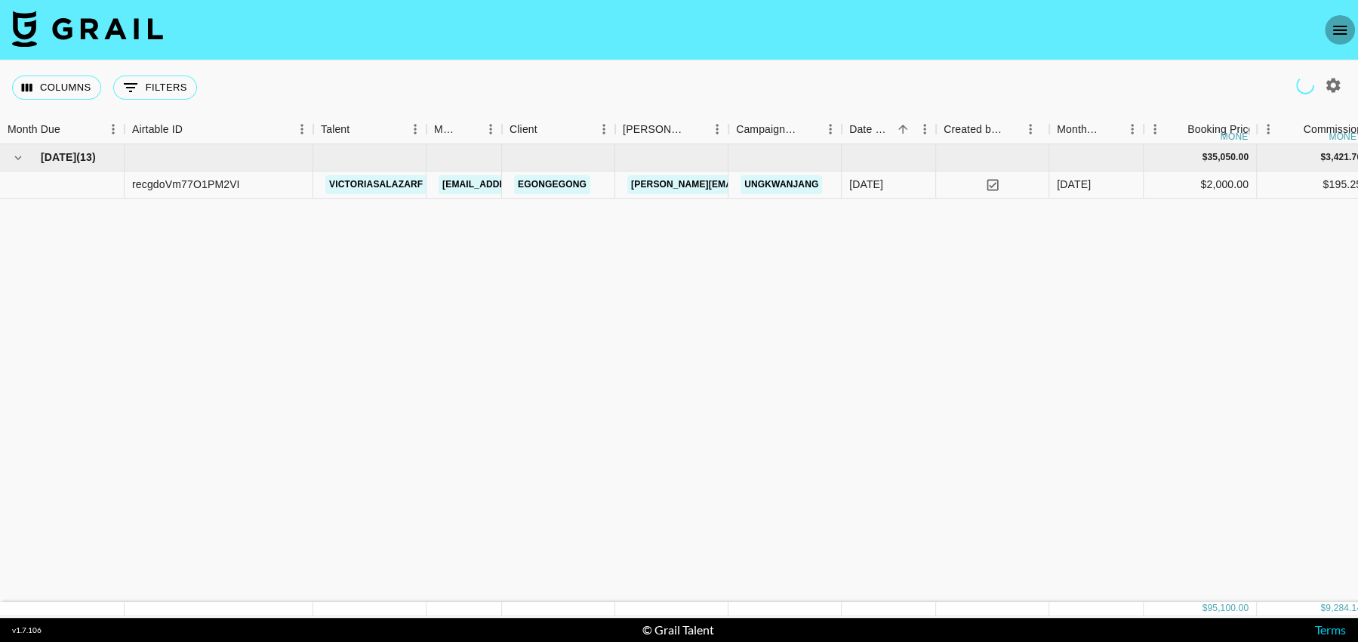
click at [1344, 31] on icon "open drawer" at bounding box center [1340, 30] width 18 height 18
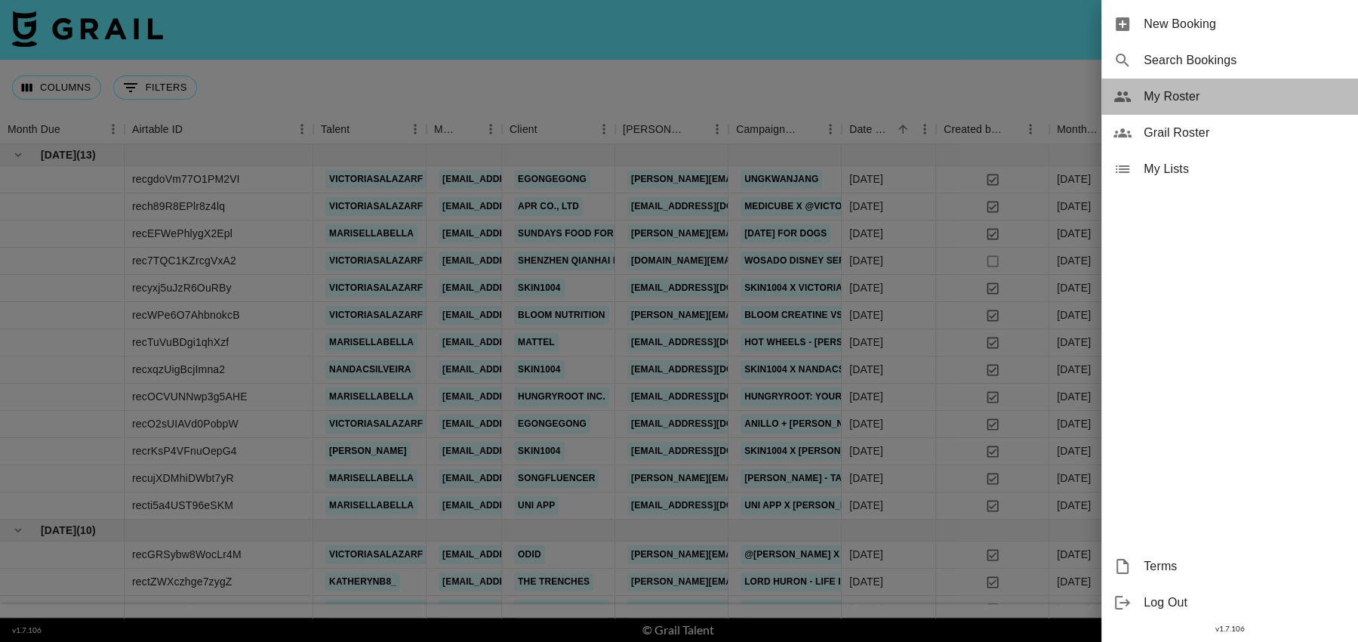
click at [1184, 103] on span "My Roster" at bounding box center [1244, 97] width 202 height 18
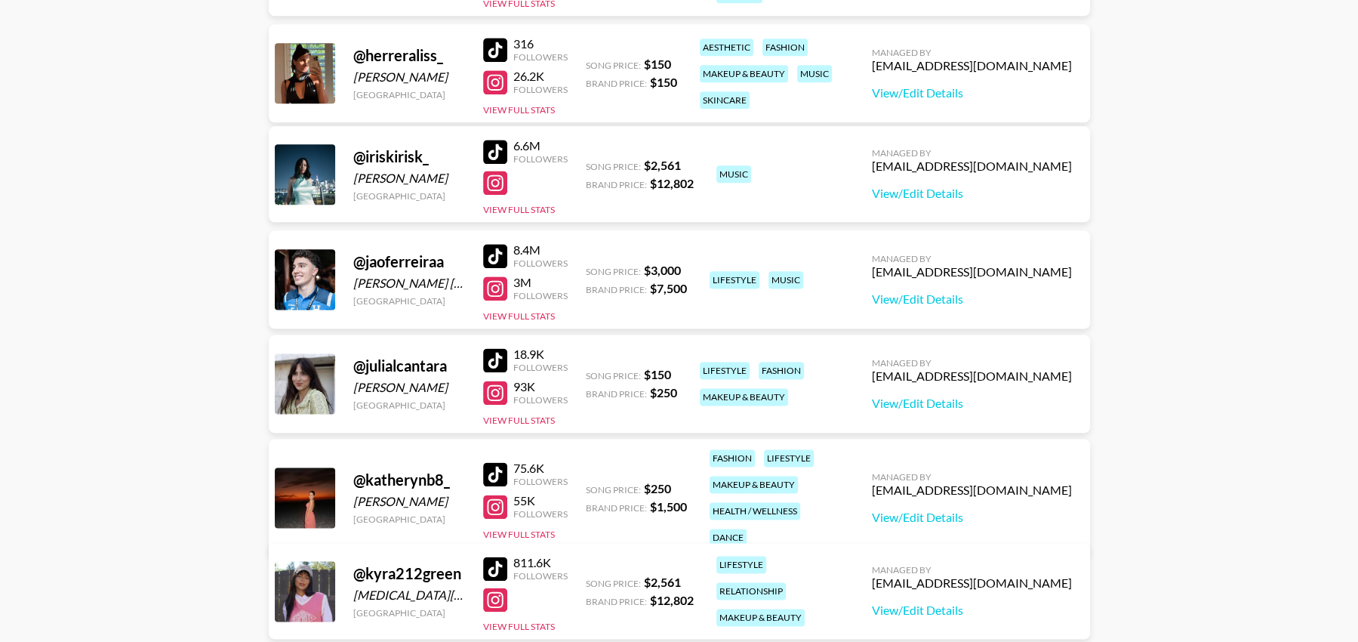
scroll to position [1895, 0]
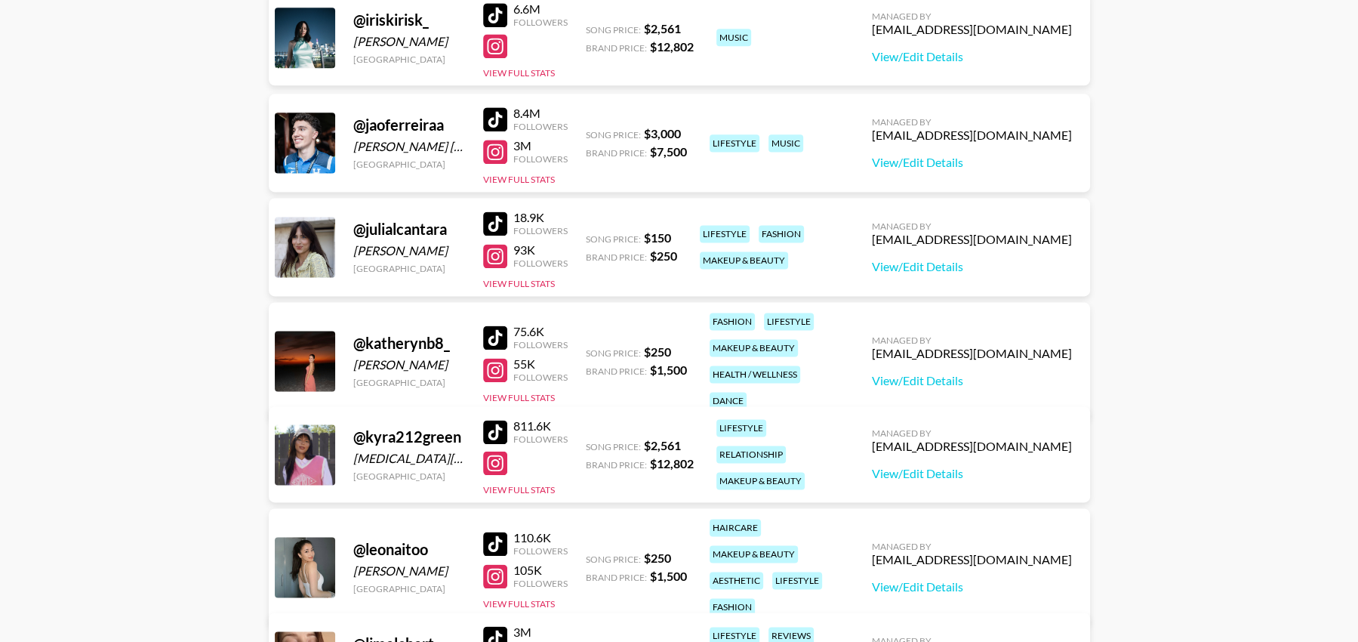
click at [498, 118] on div at bounding box center [495, 119] width 24 height 24
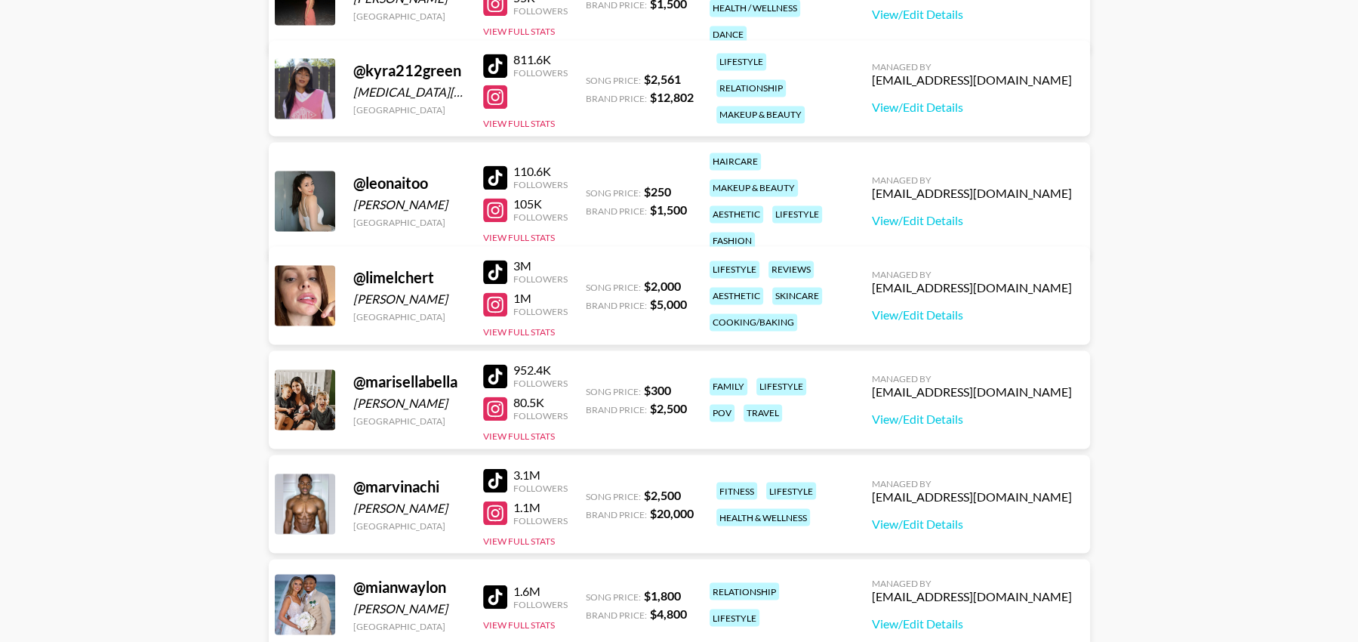
scroll to position [2263, 0]
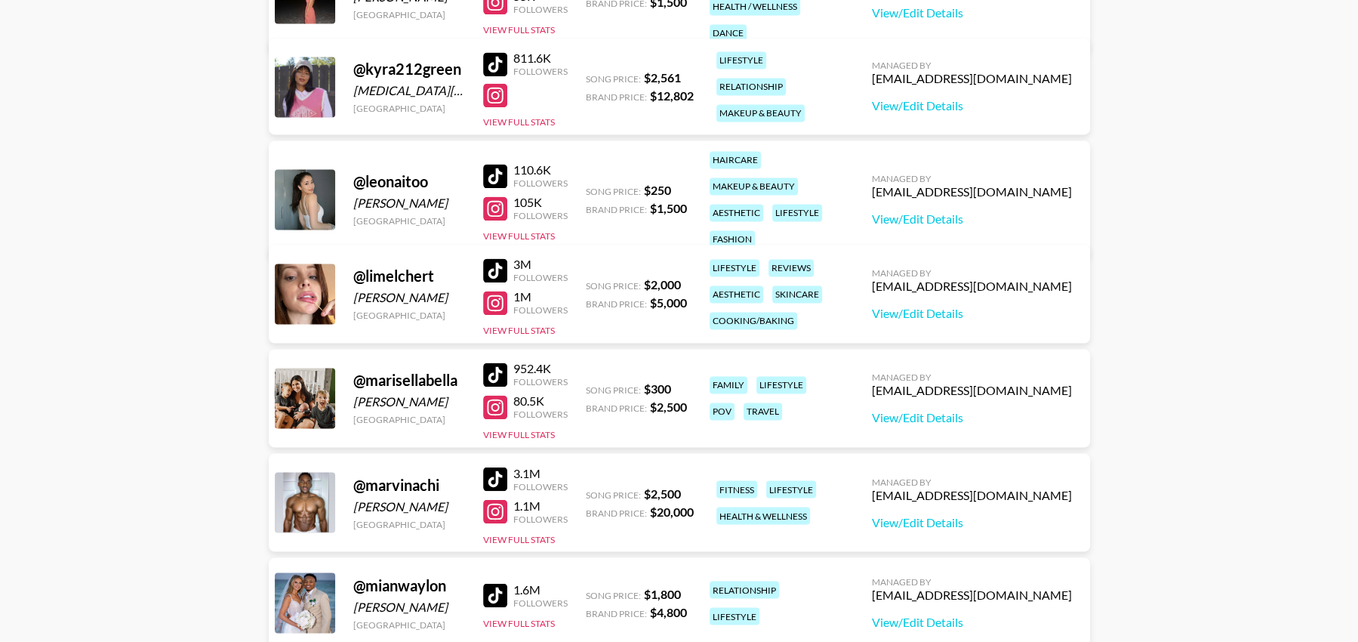
click at [499, 271] on div at bounding box center [495, 270] width 24 height 24
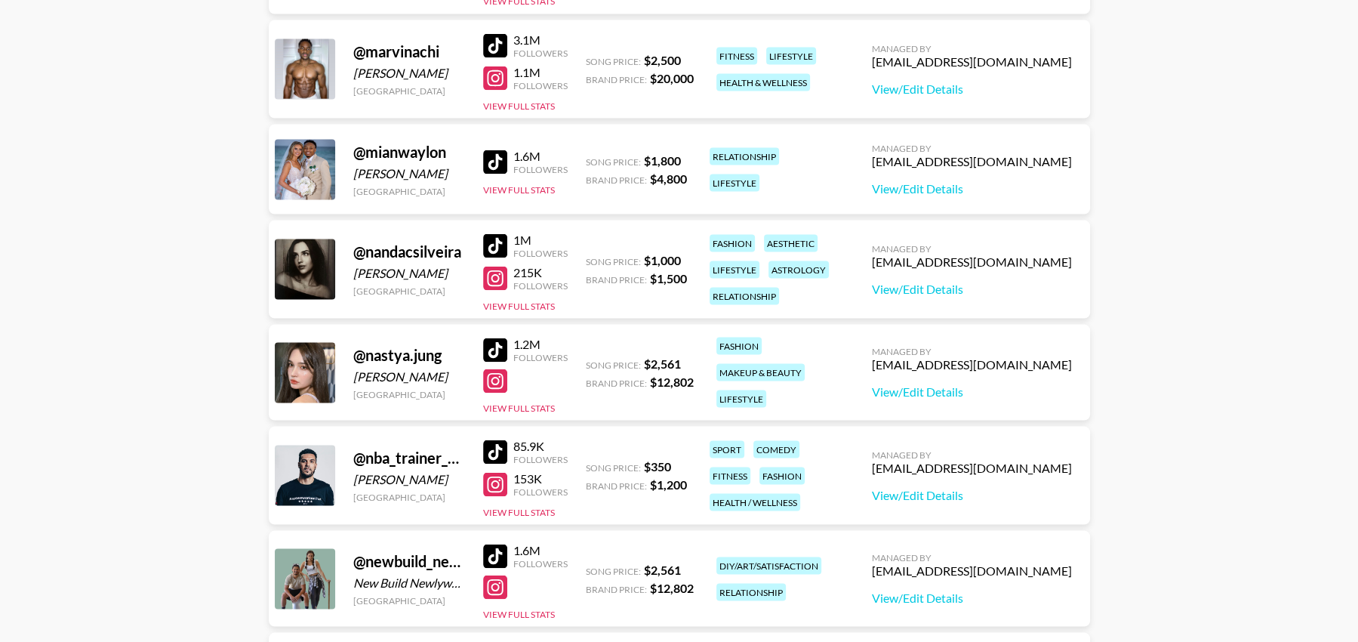
scroll to position [2661, 0]
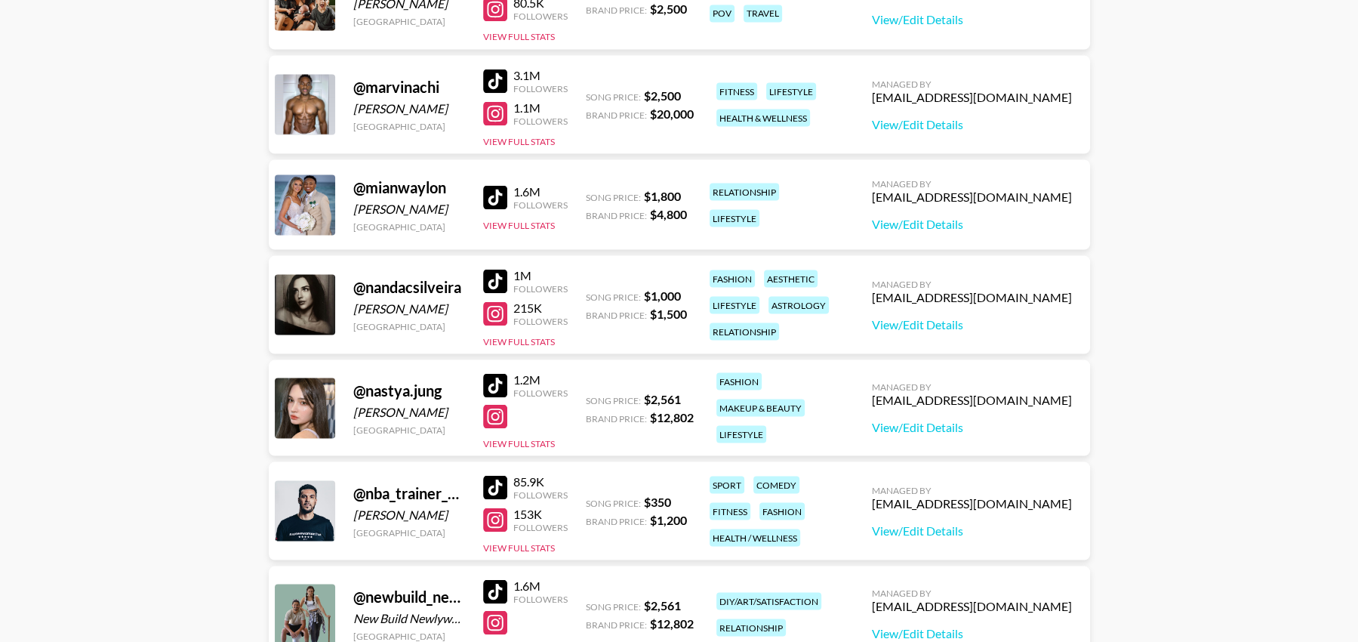
click at [497, 75] on div at bounding box center [495, 81] width 24 height 24
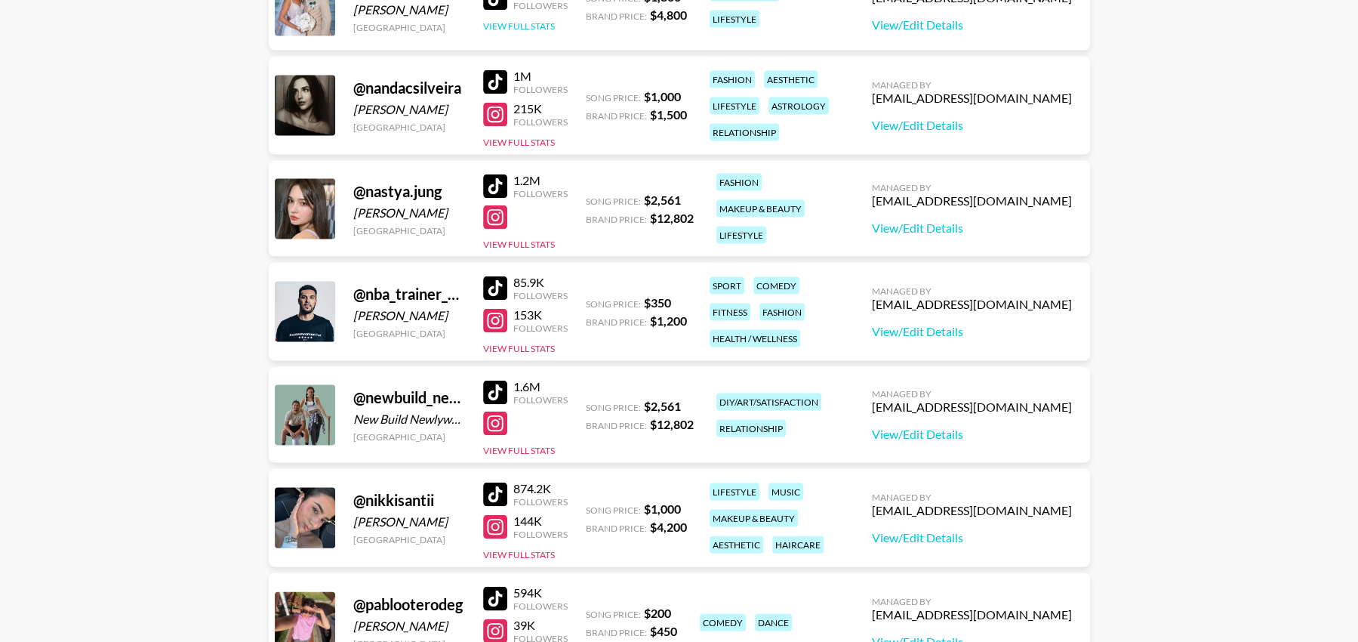
scroll to position [2862, 0]
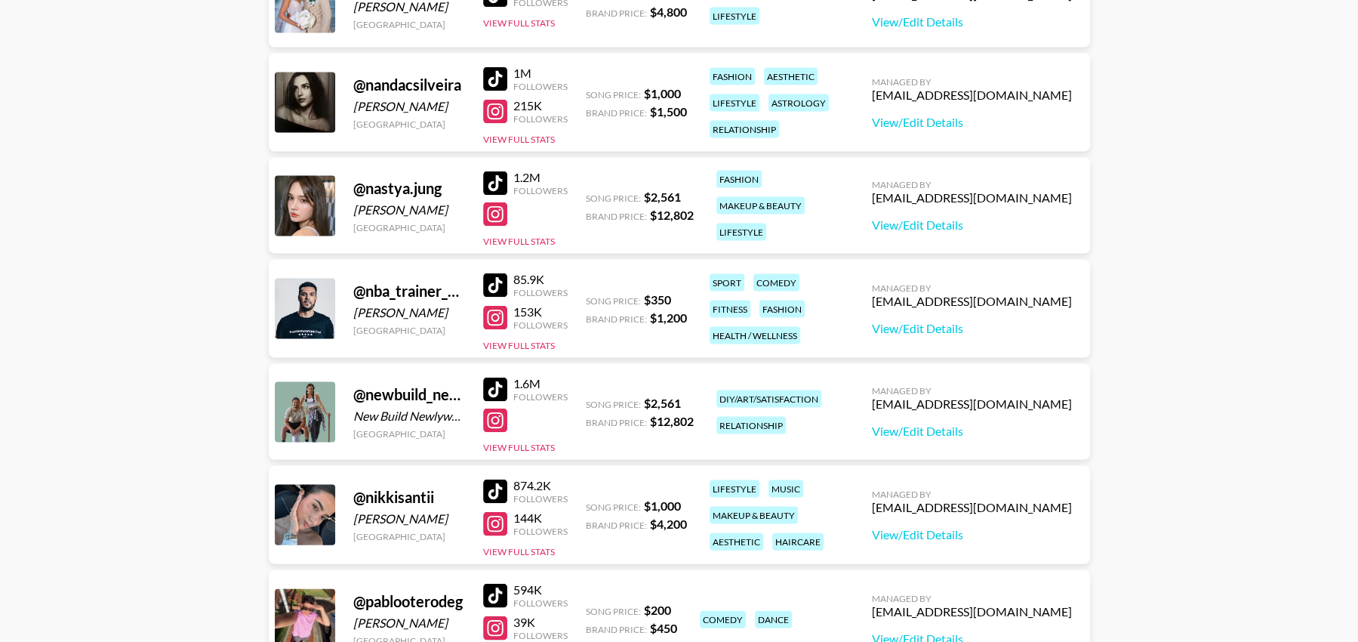
click at [498, 175] on div at bounding box center [495, 183] width 24 height 24
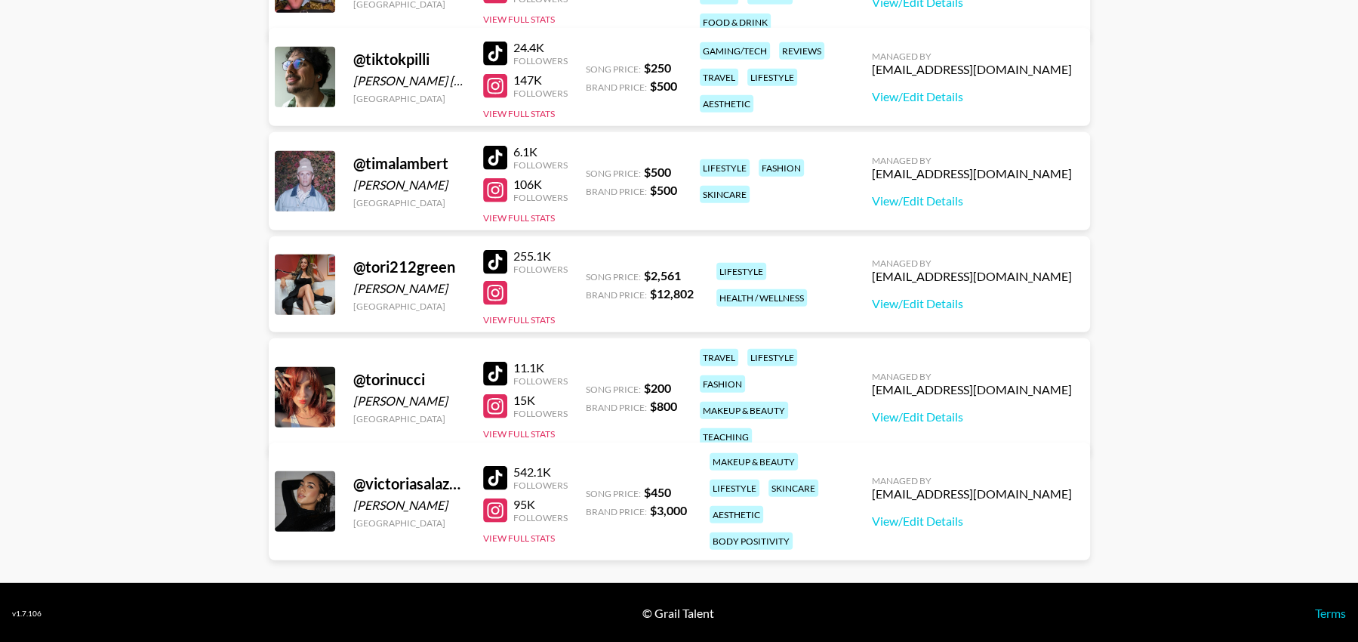
scroll to position [3821, 0]
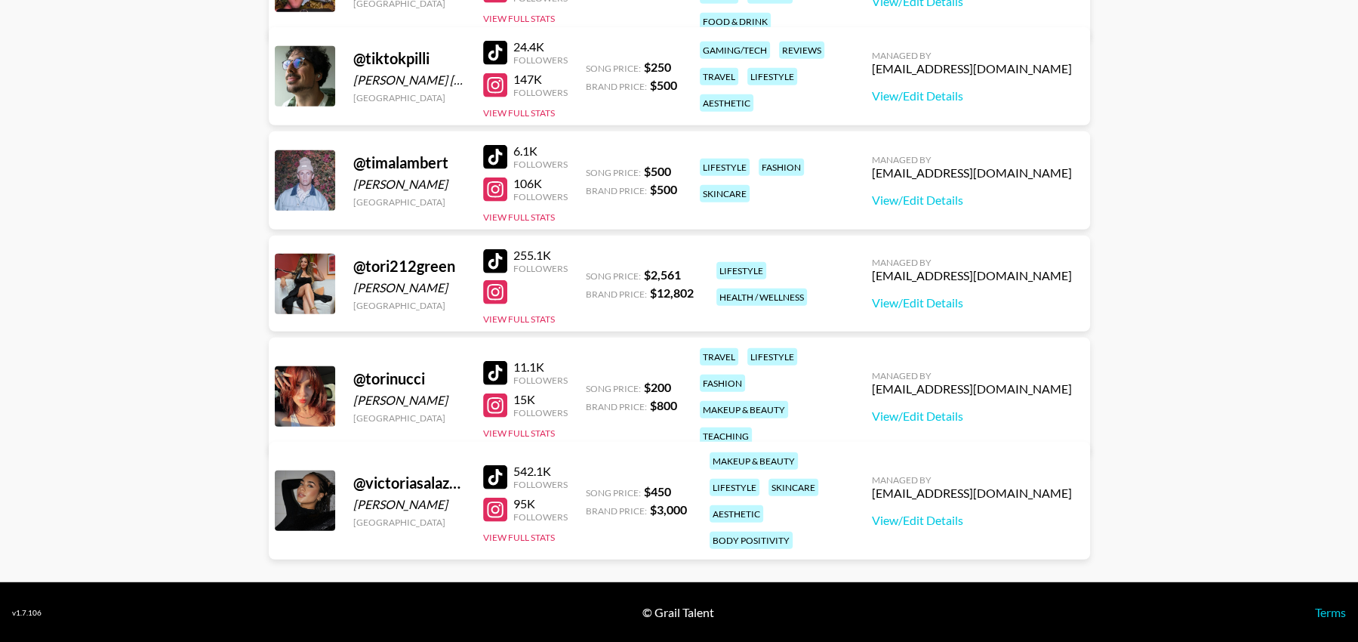
click at [497, 465] on div at bounding box center [495, 477] width 24 height 24
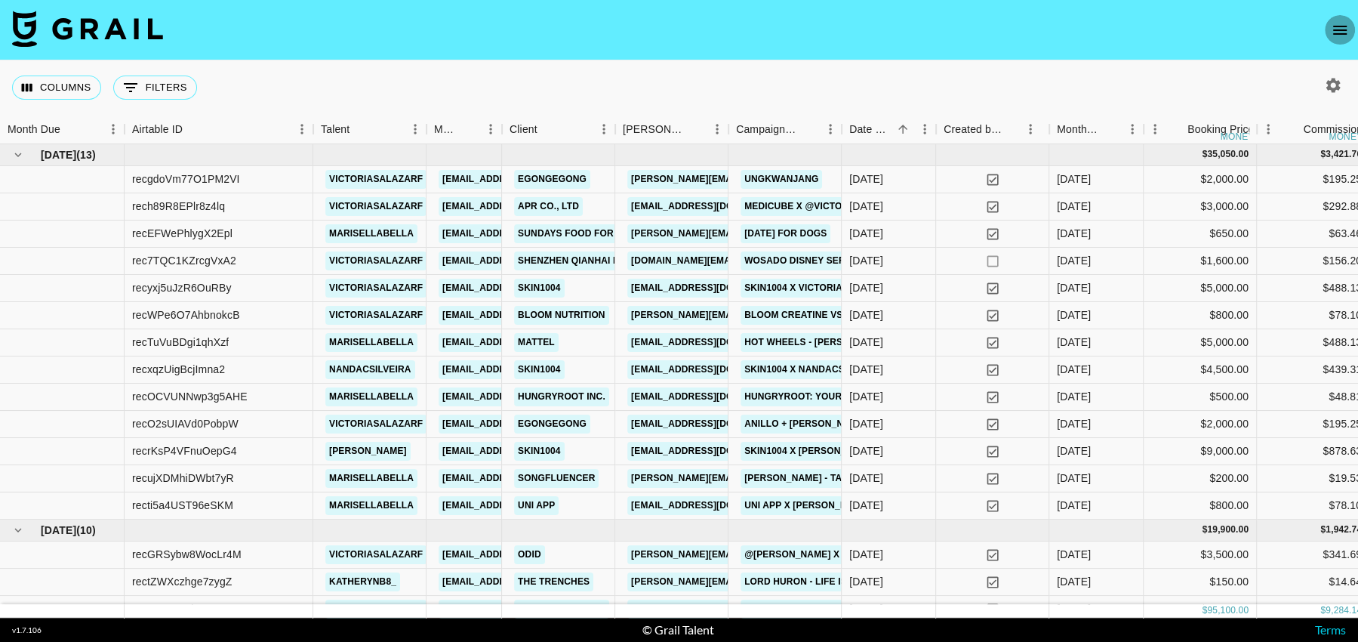
click at [1338, 27] on icon "open drawer" at bounding box center [1340, 30] width 18 height 18
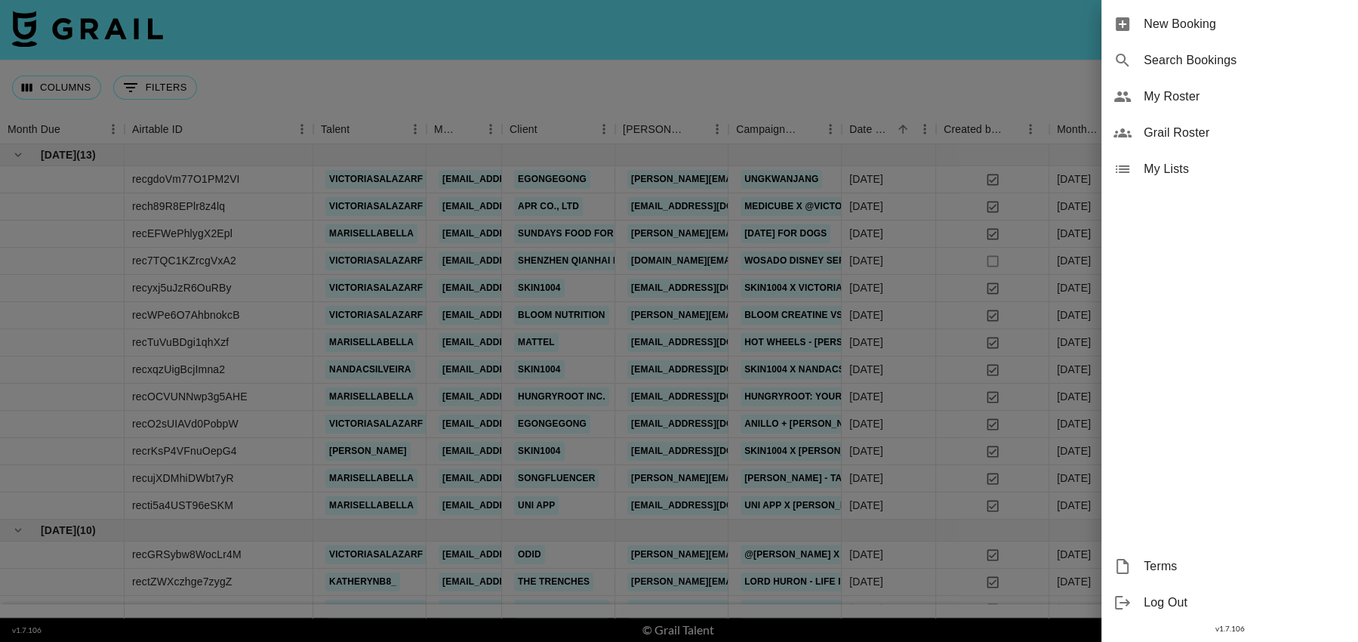
click at [1168, 95] on span "My Roster" at bounding box center [1244, 97] width 202 height 18
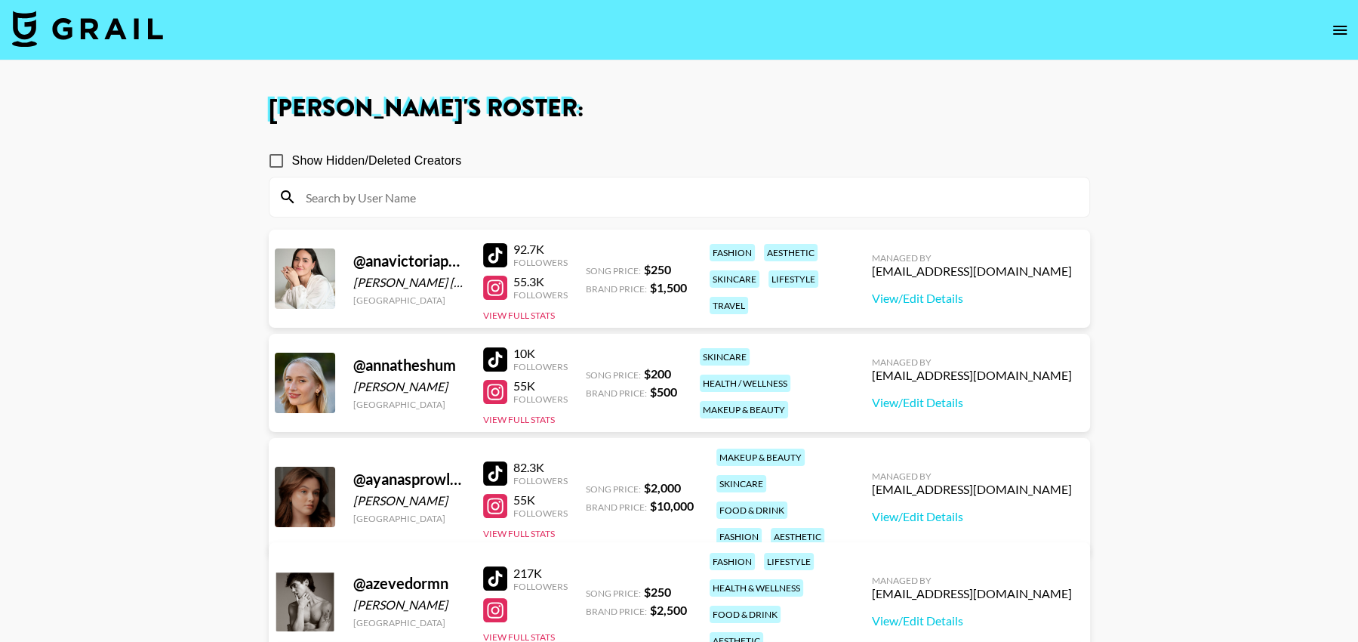
click at [497, 249] on div at bounding box center [495, 255] width 24 height 24
click at [497, 290] on div at bounding box center [495, 287] width 24 height 24
click at [1008, 303] on link "View/Edit Details" at bounding box center [972, 298] width 200 height 15
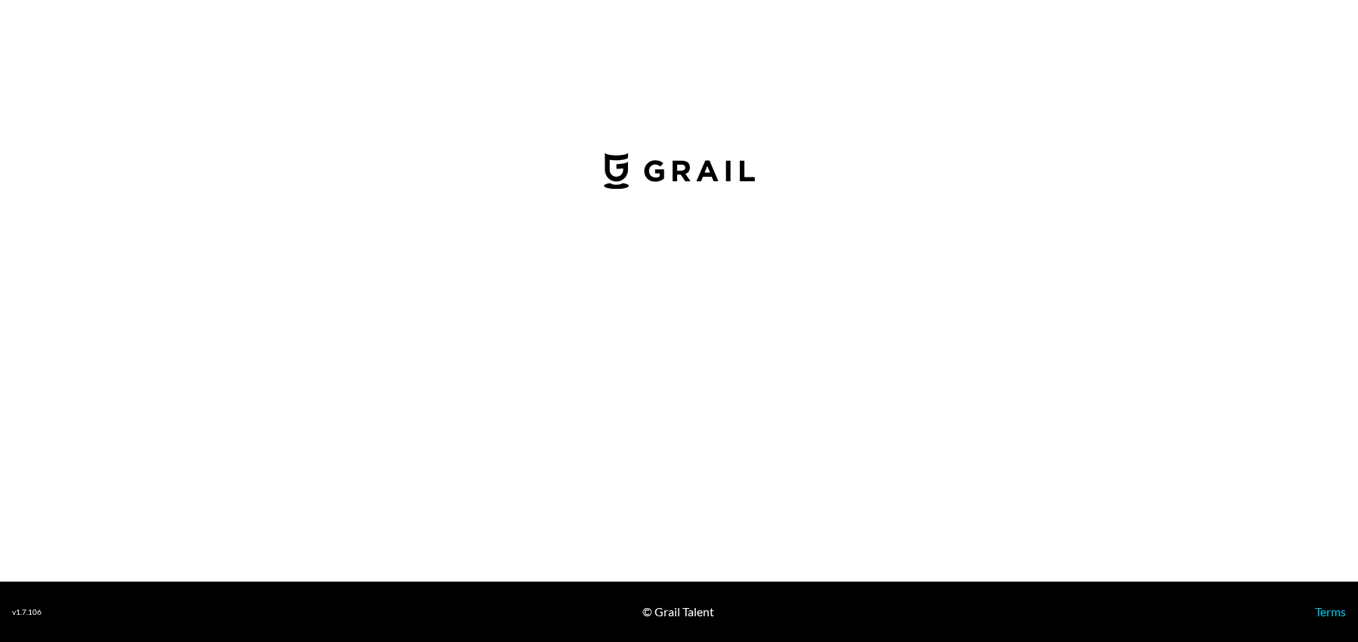
select select "USD"
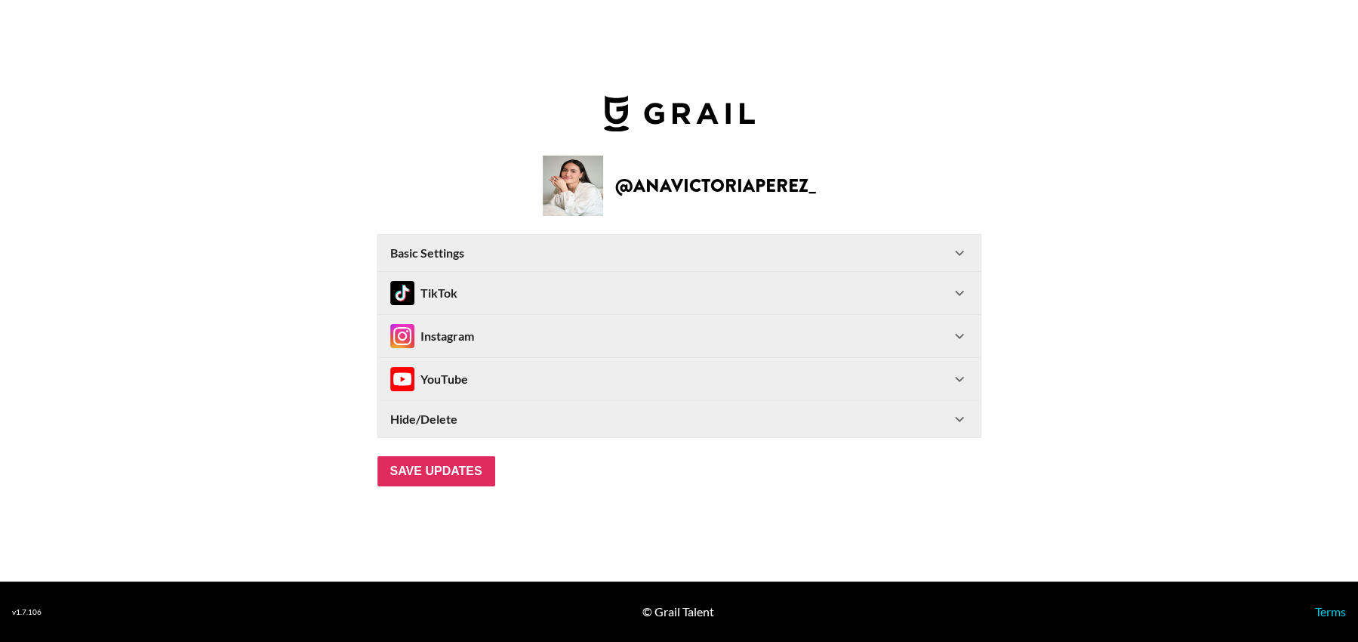
click at [955, 251] on icon at bounding box center [959, 253] width 9 height 5
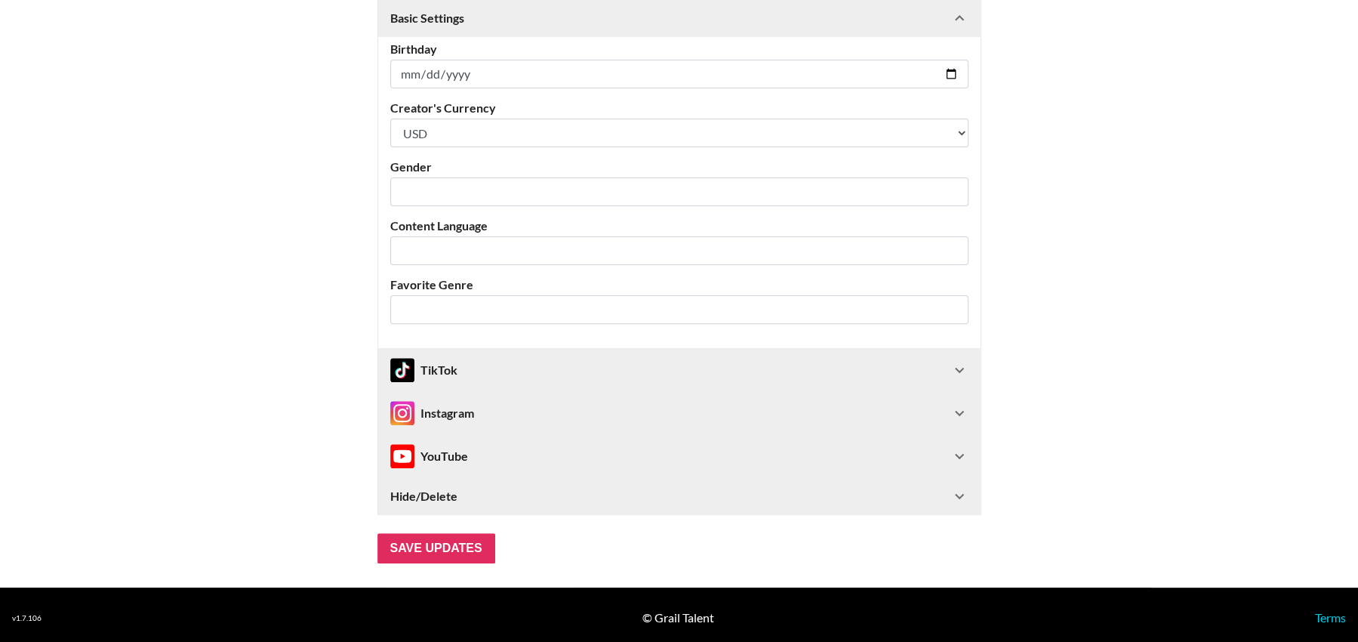
scroll to position [374, 0]
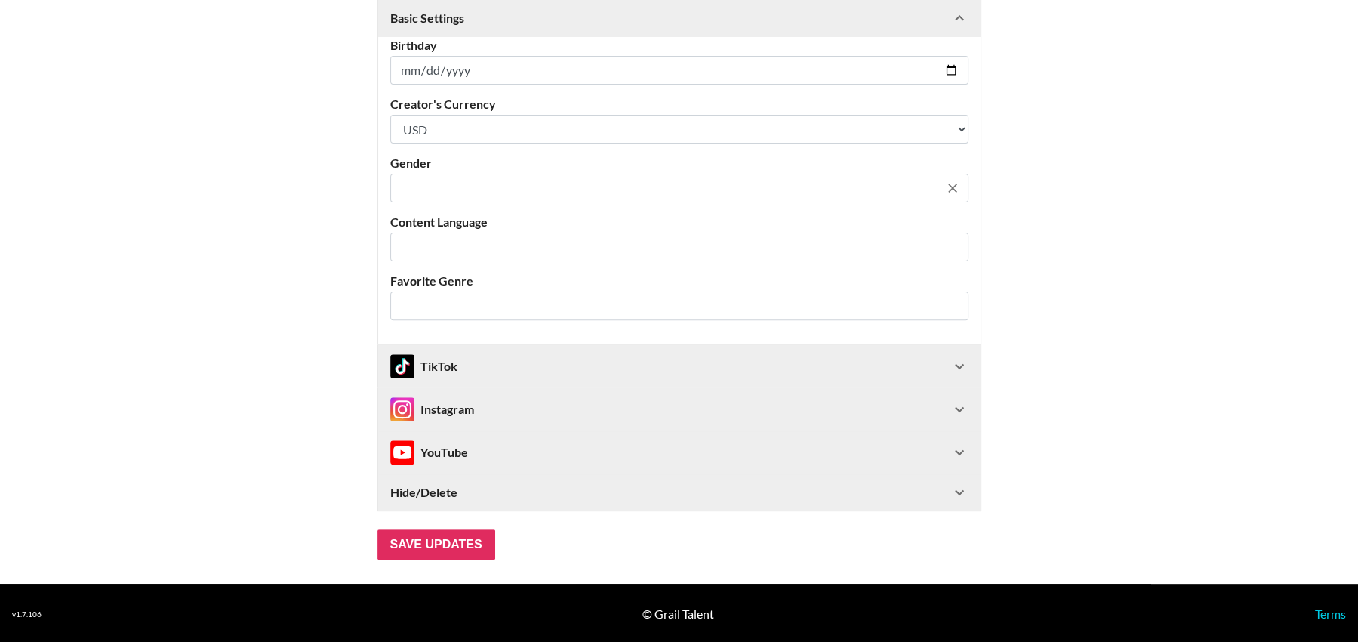
click at [930, 195] on input "text" at bounding box center [669, 188] width 540 height 17
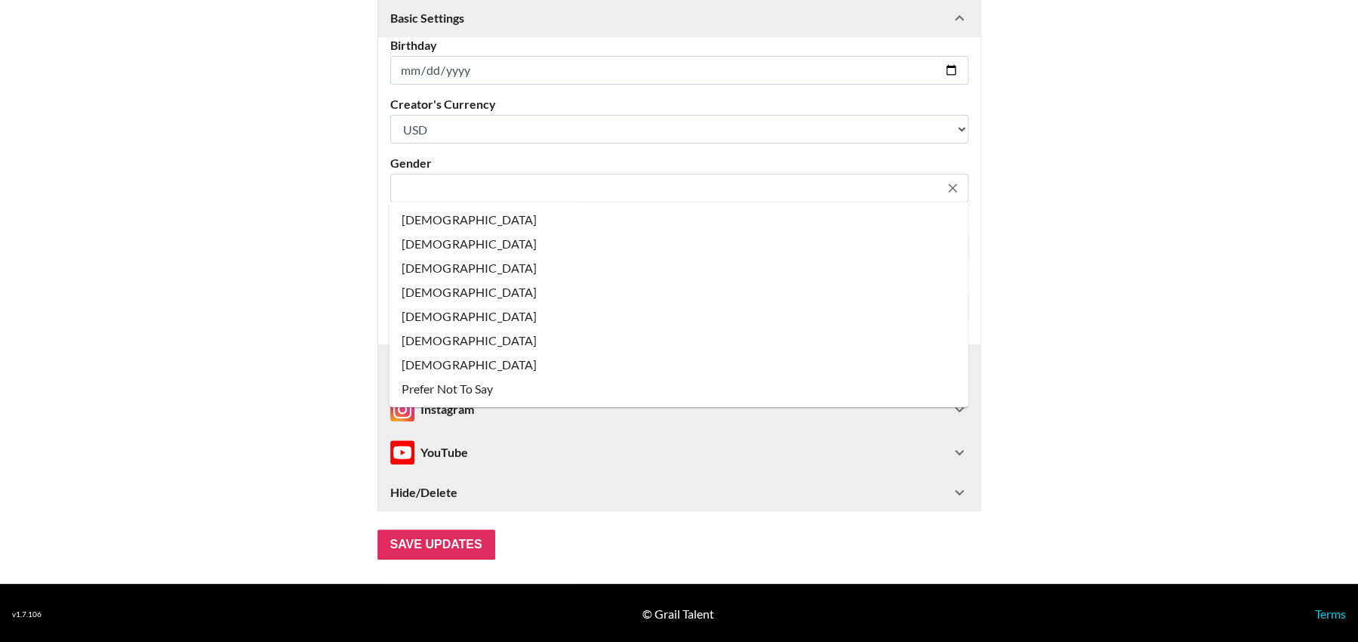
click at [880, 226] on li "[DEMOGRAPHIC_DATA]" at bounding box center [678, 220] width 579 height 24
type input "[DEMOGRAPHIC_DATA]"
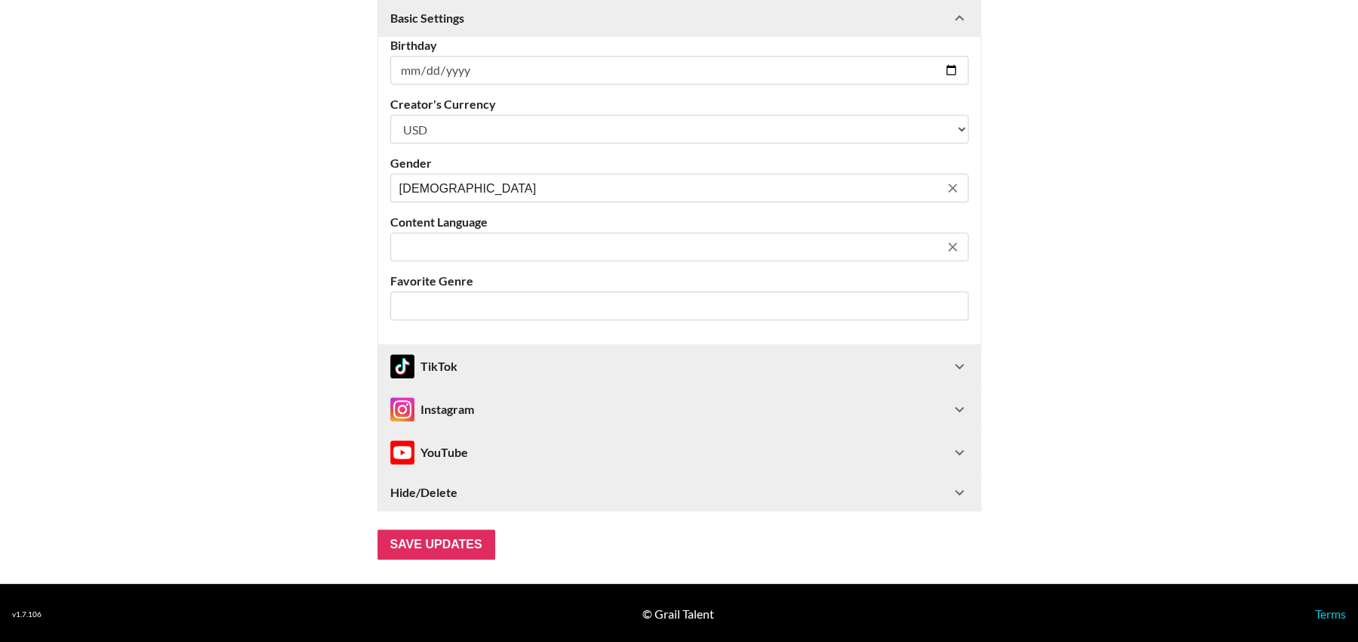
click at [822, 254] on input "text" at bounding box center [669, 247] width 540 height 17
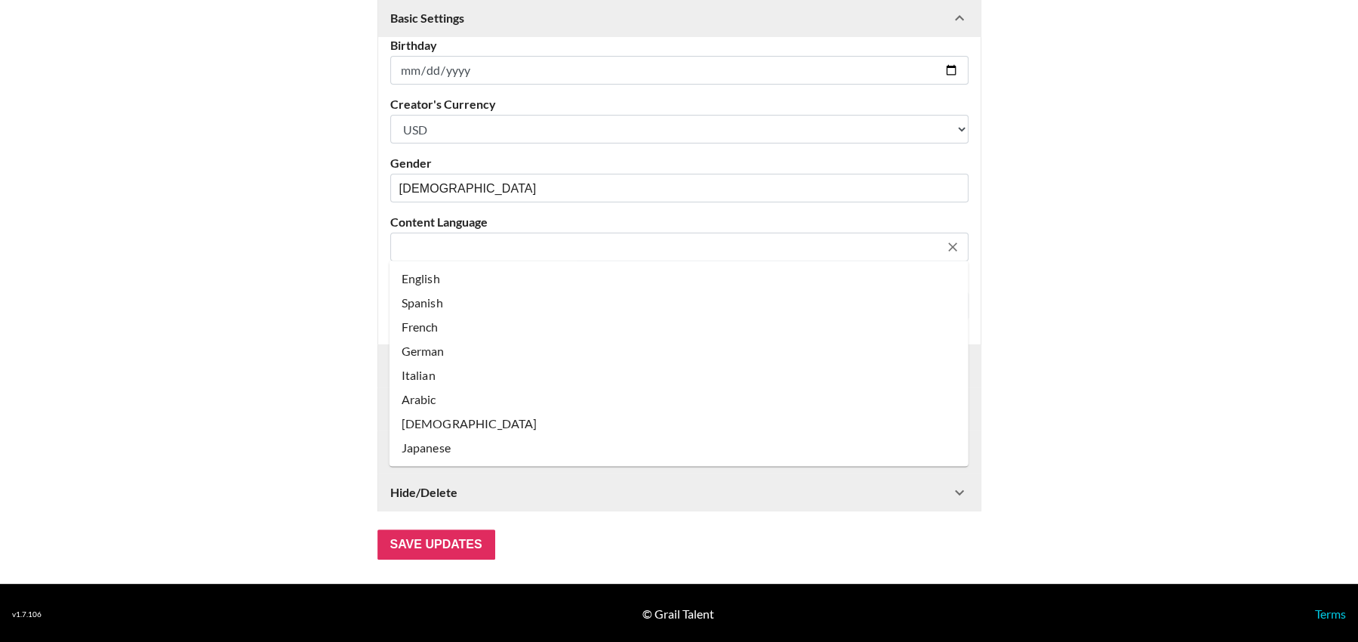
click at [802, 279] on li "English" at bounding box center [678, 278] width 579 height 24
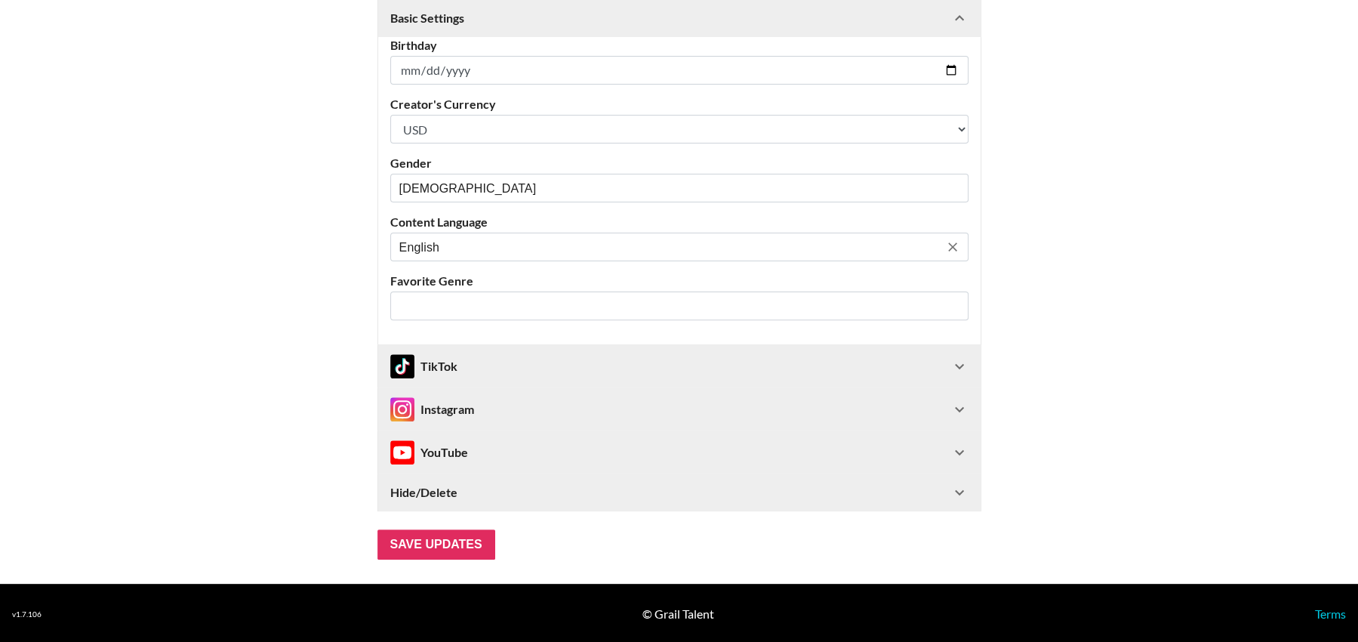
click at [814, 251] on input "English" at bounding box center [669, 247] width 540 height 17
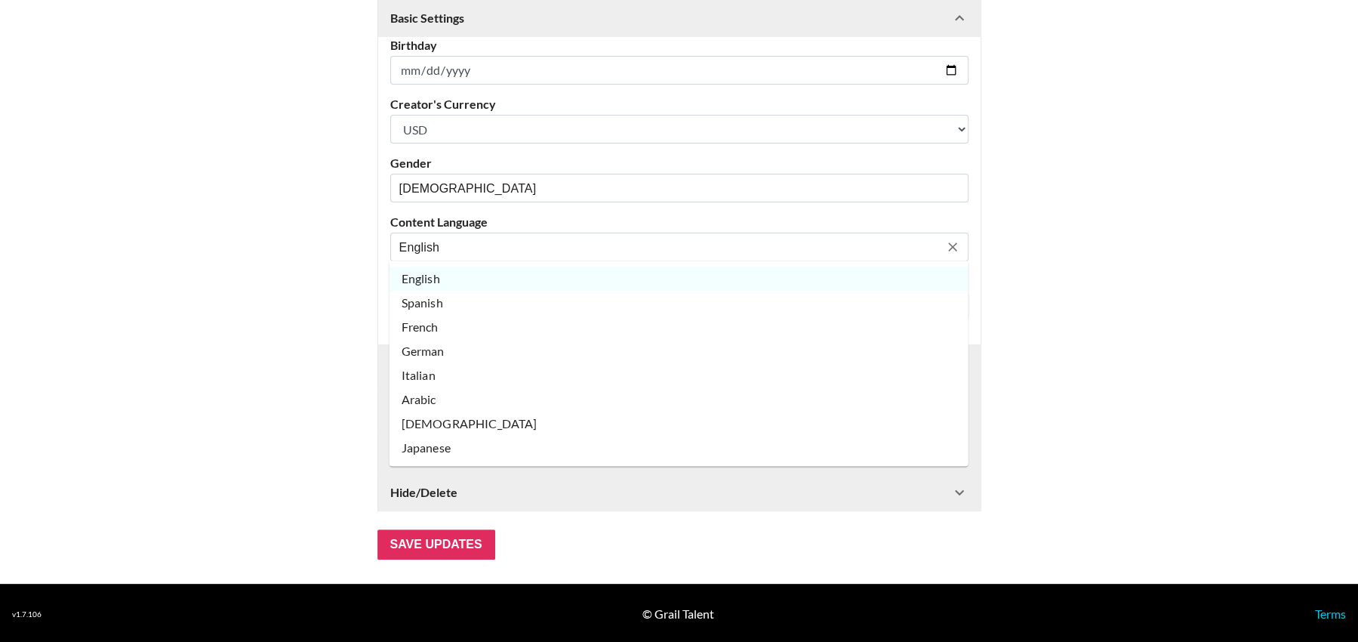
click at [759, 307] on li "Spanish" at bounding box center [678, 303] width 579 height 24
type input "Spanish"
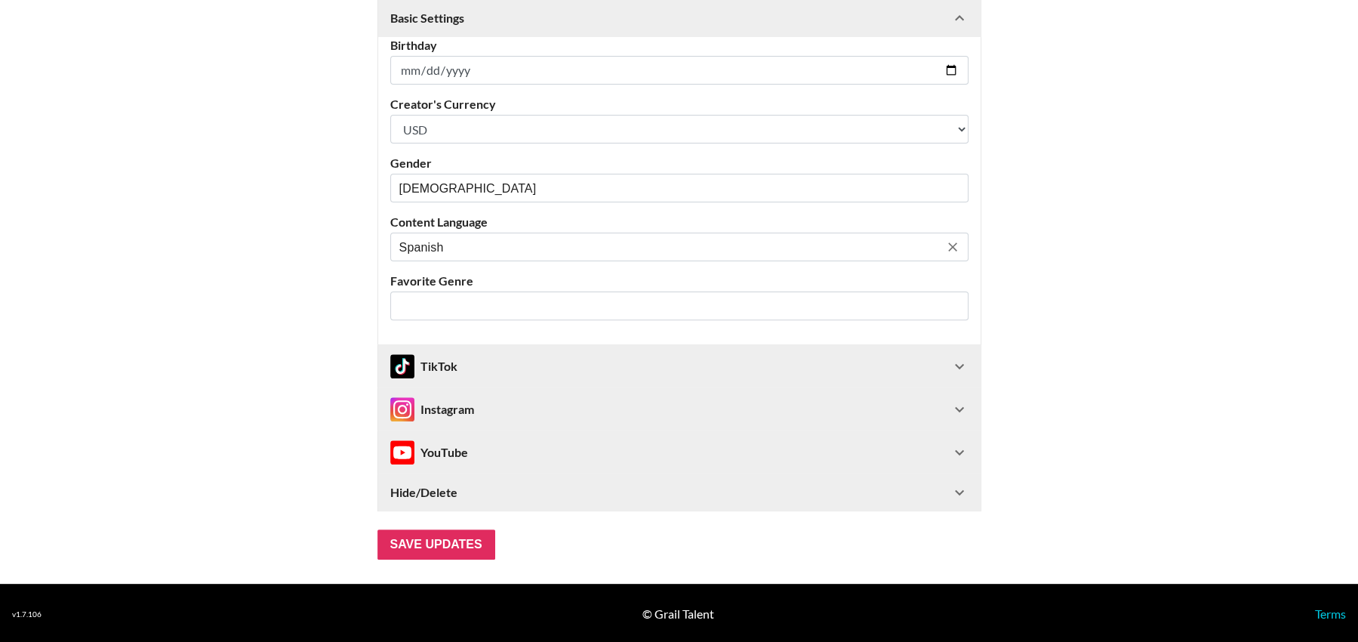
click at [772, 255] on div "Spanish ​" at bounding box center [679, 246] width 578 height 29
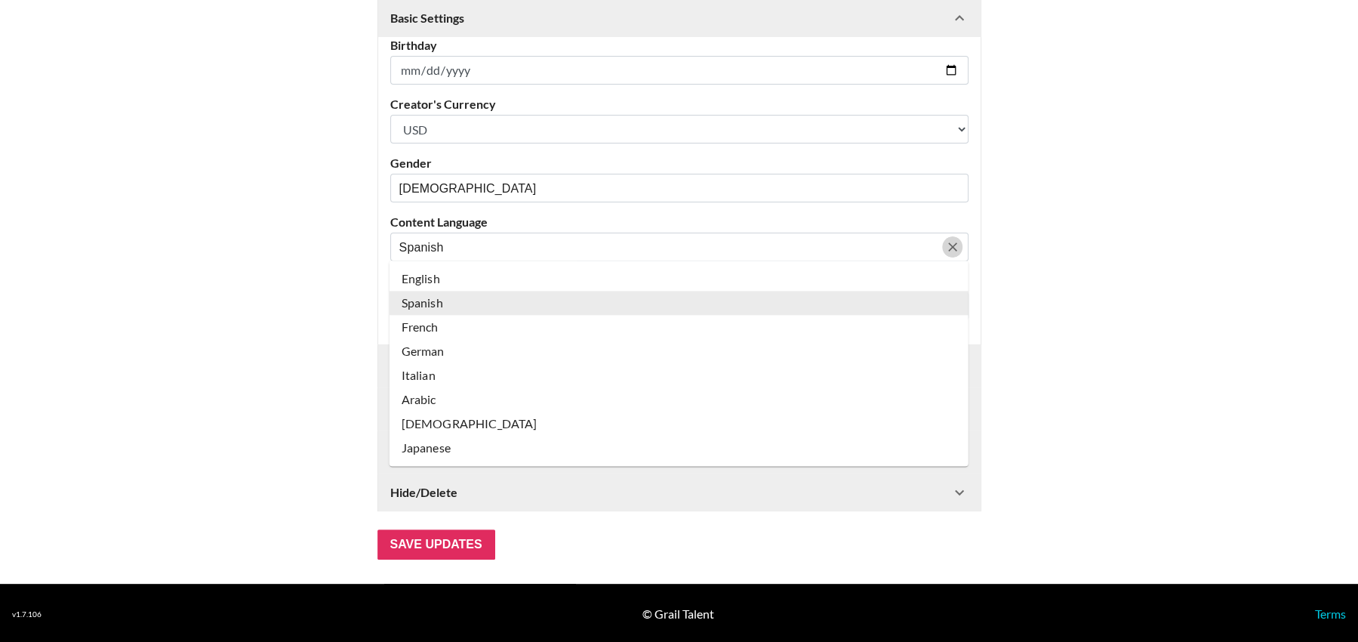
click at [954, 247] on icon "Clear" at bounding box center [952, 246] width 9 height 9
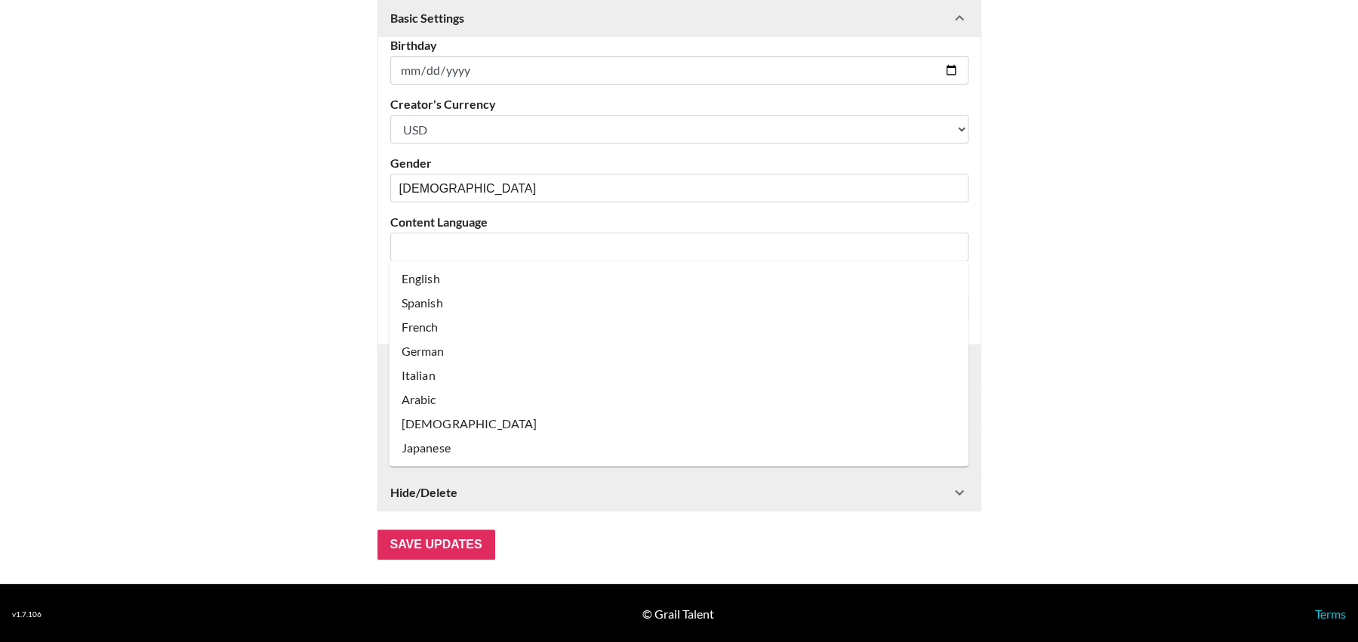
click at [276, 221] on main "@ anavictoriaperez_ Basic Settings Airtable ID: recupYnx9vCU0Lcd7 Manager(s) [E…" at bounding box center [679, 134] width 1334 height 849
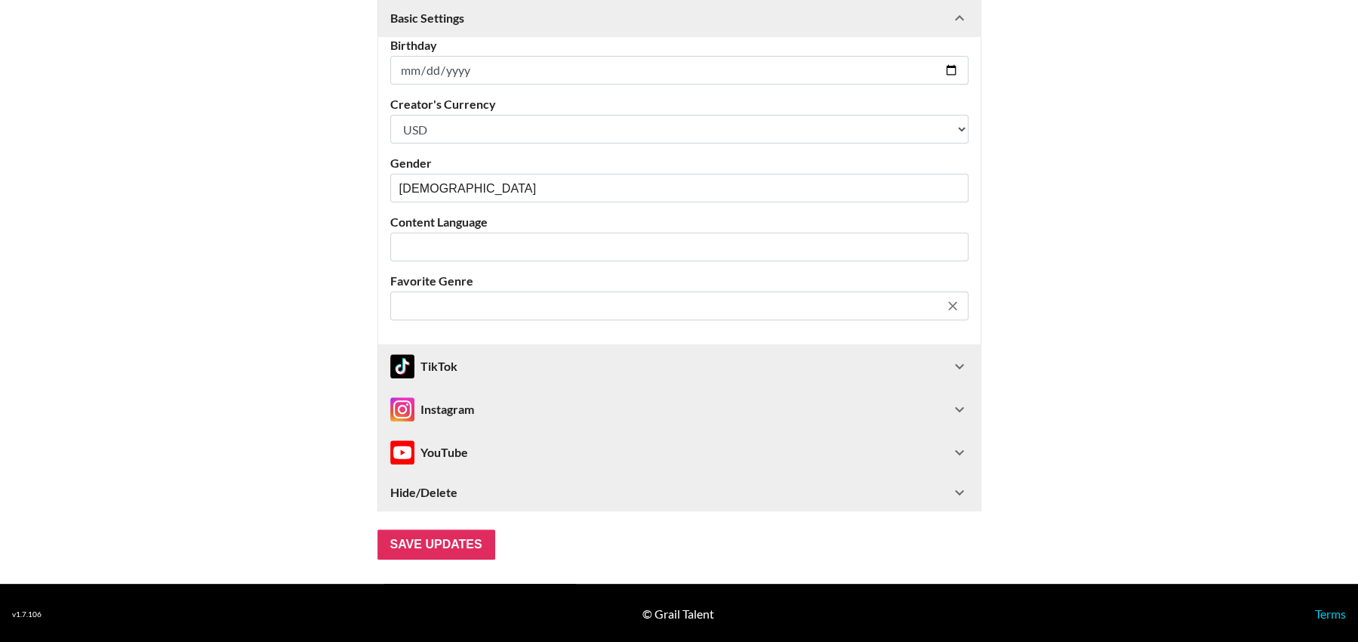
click at [532, 315] on div "​" at bounding box center [679, 305] width 578 height 29
click at [294, 292] on main "@ anavictoriaperez_ Basic Settings Airtable ID: recupYnx9vCU0Lcd7 Manager(s) [E…" at bounding box center [679, 134] width 1334 height 849
click at [558, 368] on div "TikTok" at bounding box center [670, 366] width 560 height 24
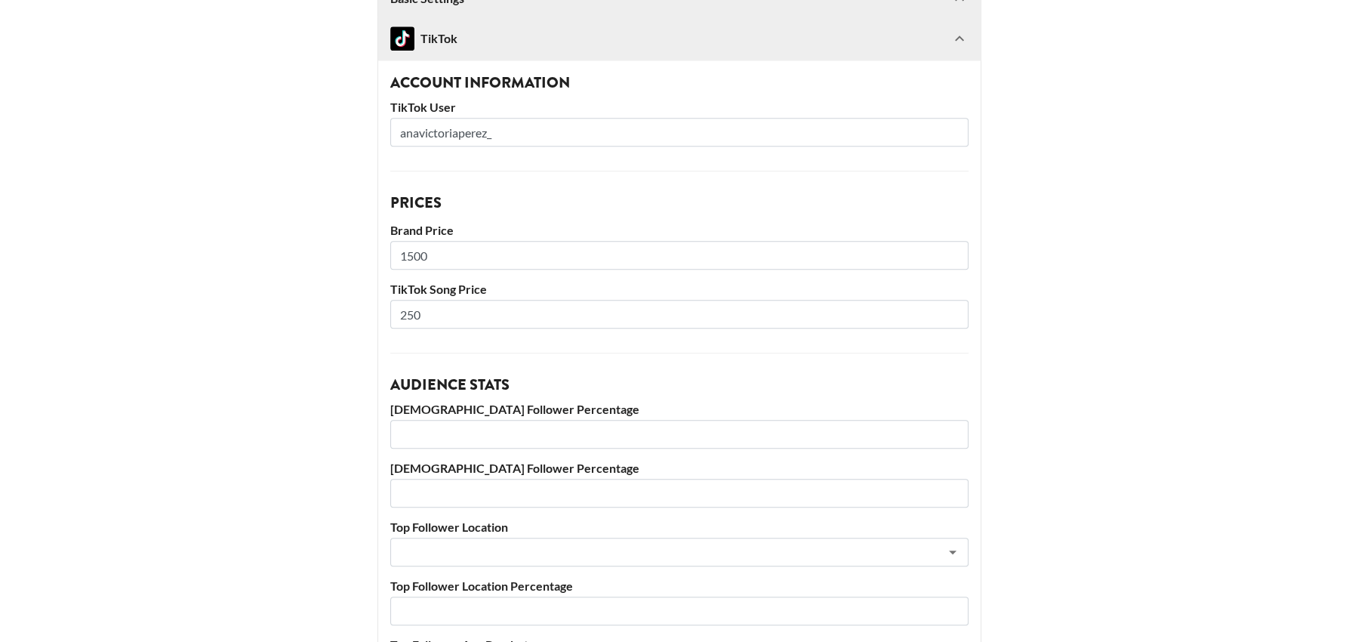
scroll to position [555, 0]
